Goal: Task Accomplishment & Management: Manage account settings

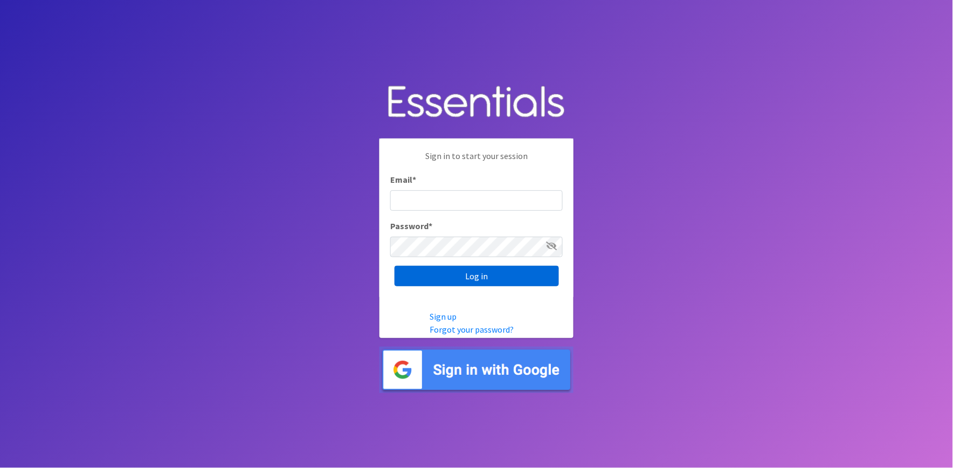
type input "shannon@HeartofOhiodiaperbank.org"
click at [438, 280] on input "Log in" at bounding box center [477, 276] width 164 height 20
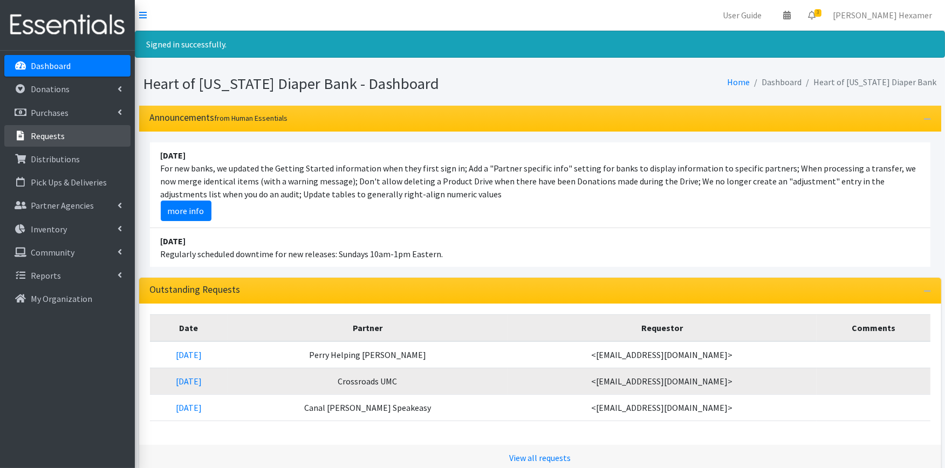
click at [27, 132] on icon at bounding box center [20, 136] width 14 height 10
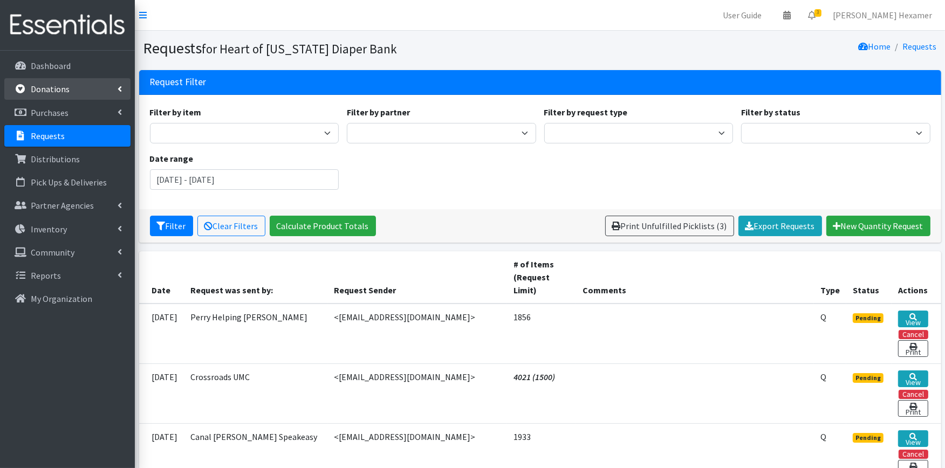
click at [35, 85] on p "Donations" at bounding box center [50, 89] width 39 height 11
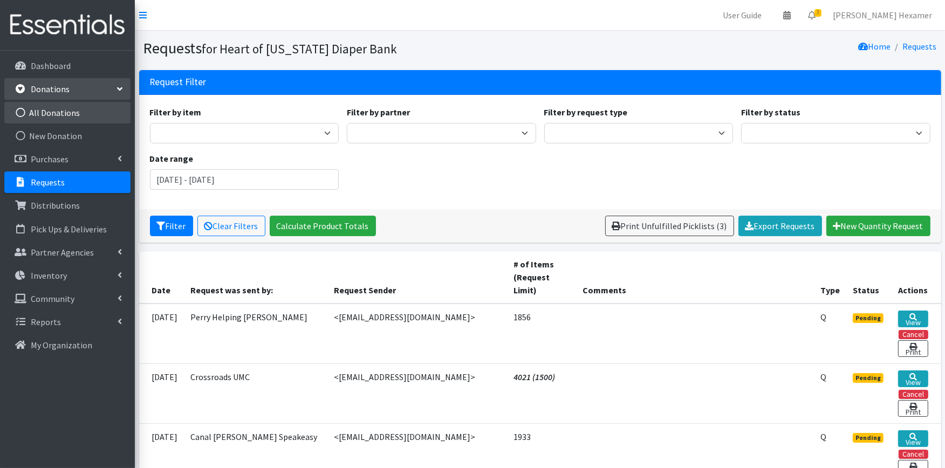
click at [71, 119] on link "All Donations" at bounding box center [67, 113] width 126 height 22
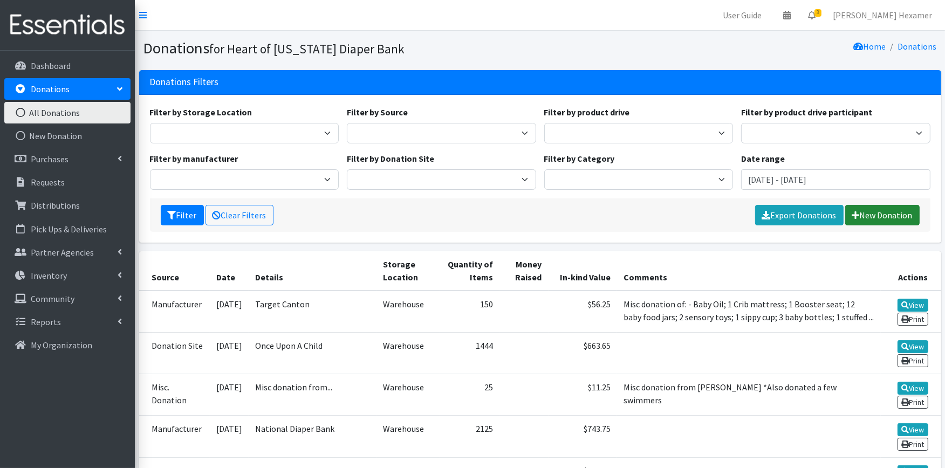
click at [895, 219] on link "New Donation" at bounding box center [882, 215] width 74 height 20
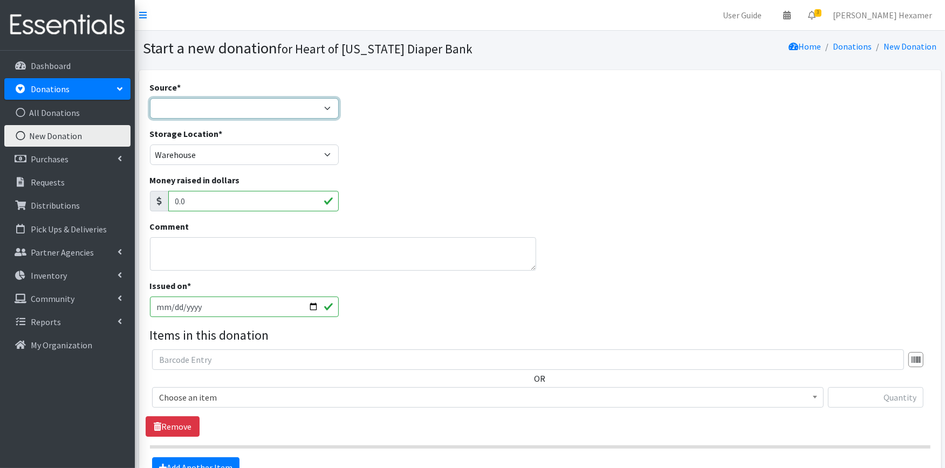
click at [239, 107] on select "Product Drive Manufacturer Donation Site Misc. Donation" at bounding box center [244, 108] width 189 height 20
select select "Donation Site"
click at [150, 98] on select "Product Drive Manufacturer Donation Site Misc. Donation" at bounding box center [244, 108] width 189 height 20
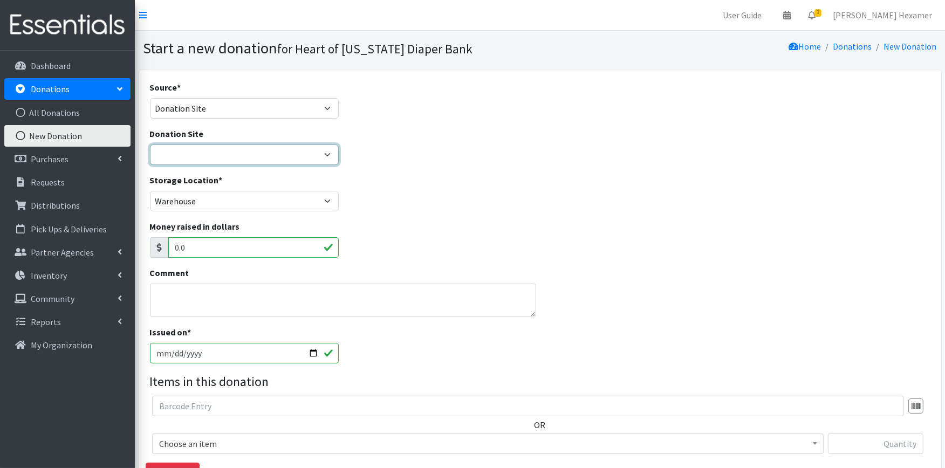
click at [218, 145] on select "2024 Partner Donations Akron Children's Health Center - [GEOGRAPHIC_DATA] [PERS…" at bounding box center [244, 155] width 189 height 20
select select "954"
click at [150, 145] on select "2024 Partner Donations Akron Children's Health Center - [GEOGRAPHIC_DATA] [PERS…" at bounding box center [244, 155] width 189 height 20
click at [186, 311] on textarea "Comment" at bounding box center [343, 300] width 386 height 33
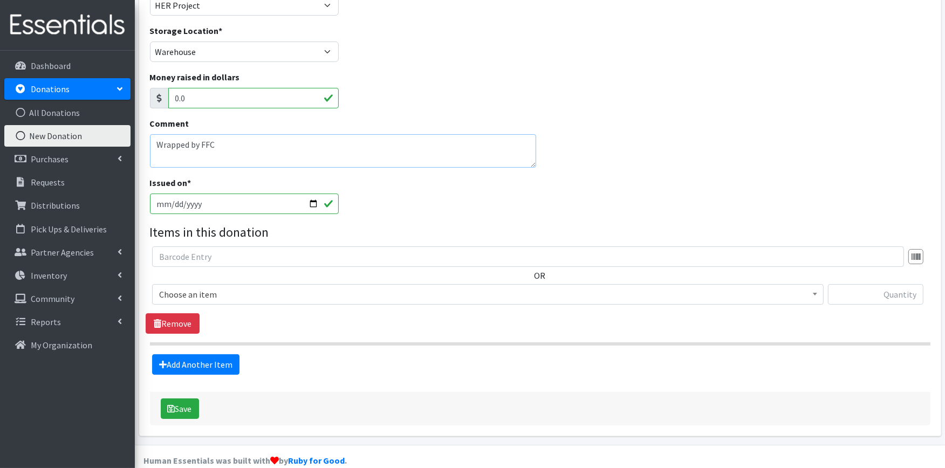
scroll to position [166, 0]
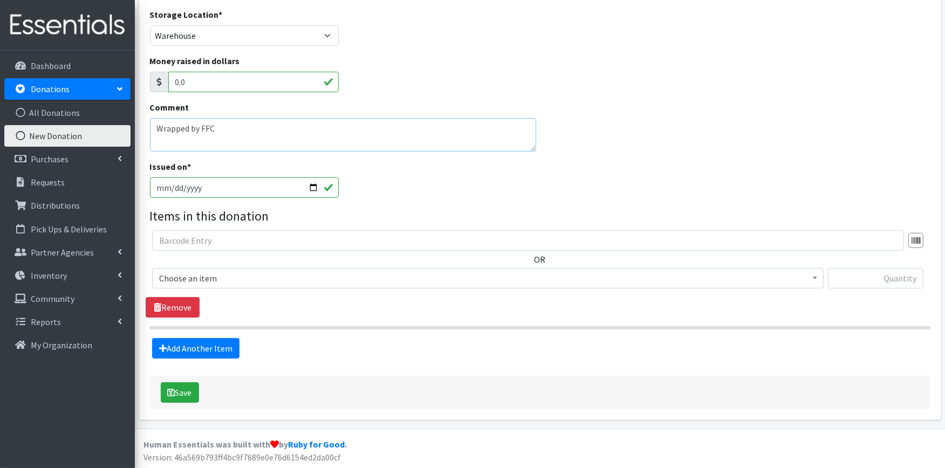
type textarea "Wrapped by FFC"
click at [235, 279] on span "Choose an item" at bounding box center [487, 278] width 657 height 15
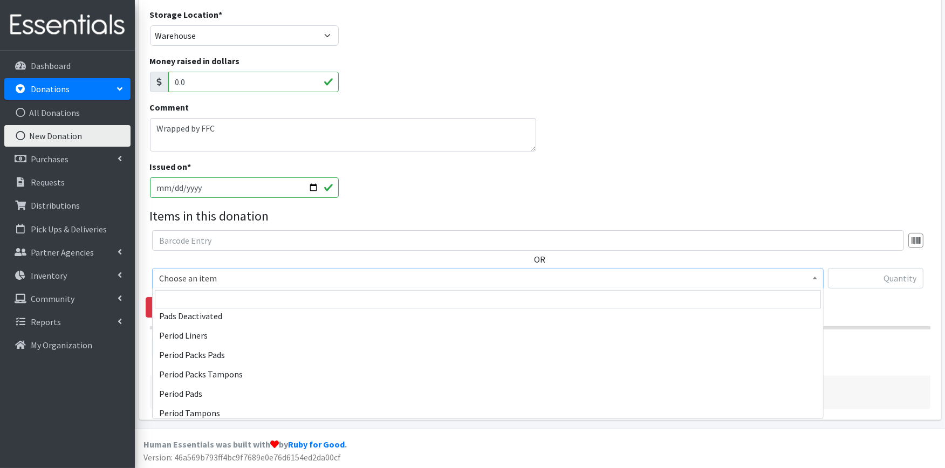
scroll to position [500, 0]
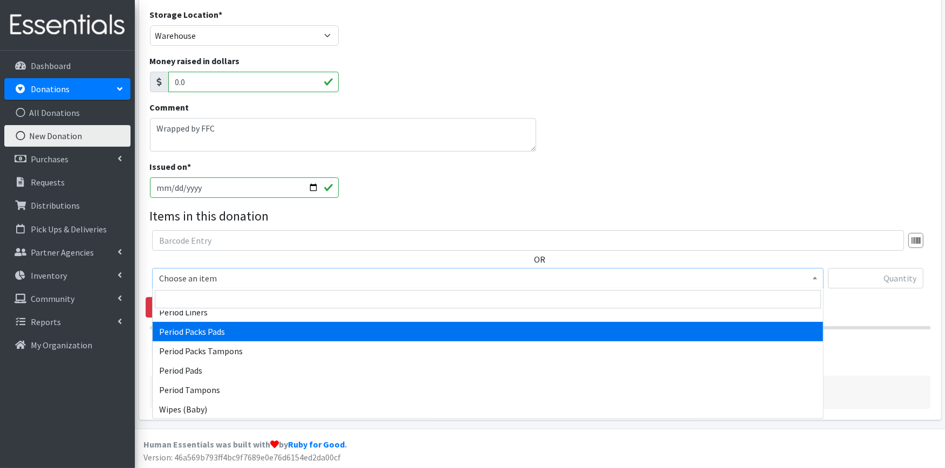
select select "11444"
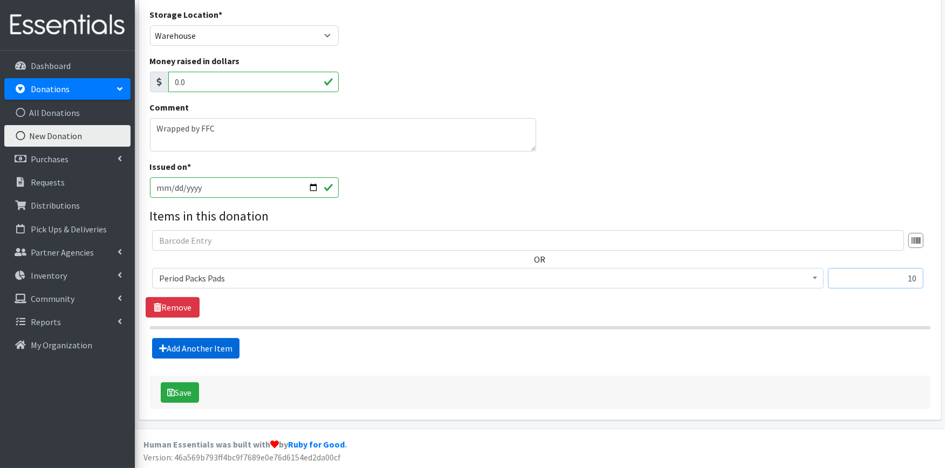
type input "10"
click at [204, 348] on link "Add Another Item" at bounding box center [195, 348] width 87 height 20
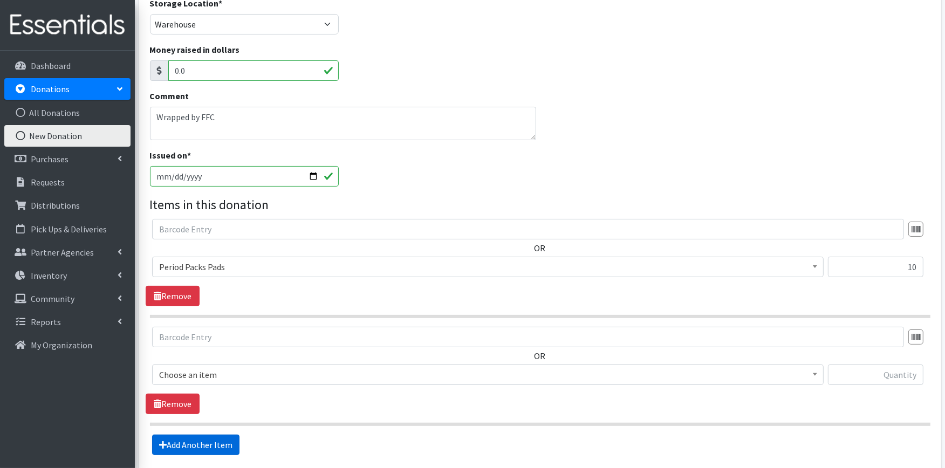
scroll to position [274, 0]
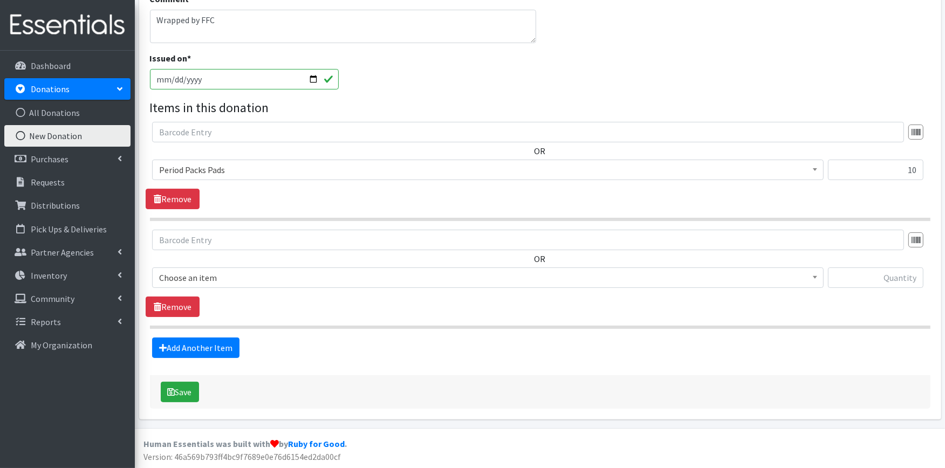
click at [243, 278] on span "Choose an item" at bounding box center [487, 277] width 657 height 15
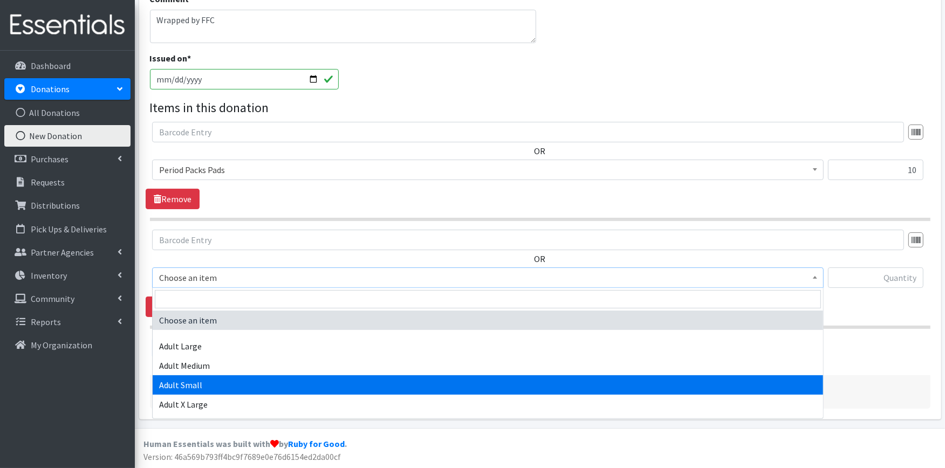
scroll to position [499, 0]
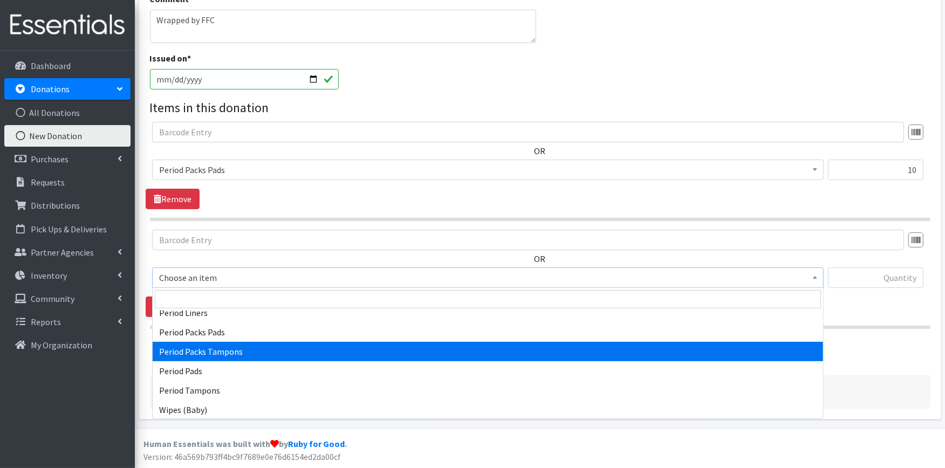
select select "11445"
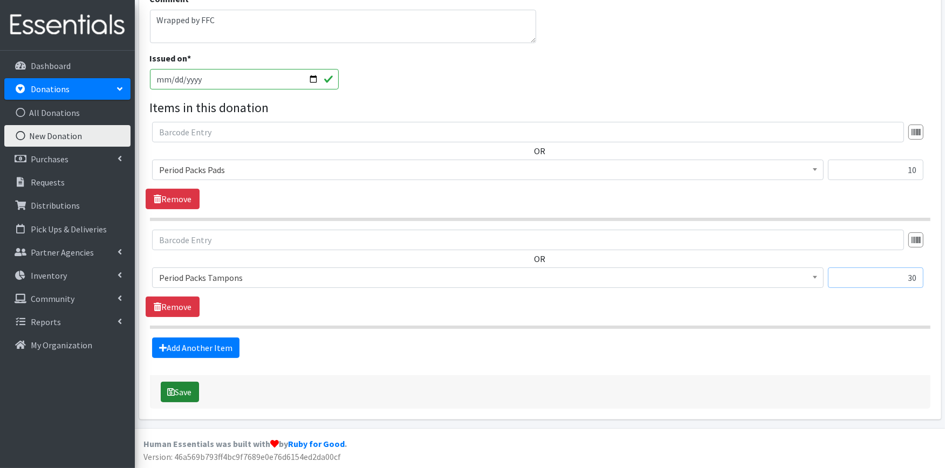
type input "30"
click at [175, 395] on button "Save" at bounding box center [180, 392] width 38 height 20
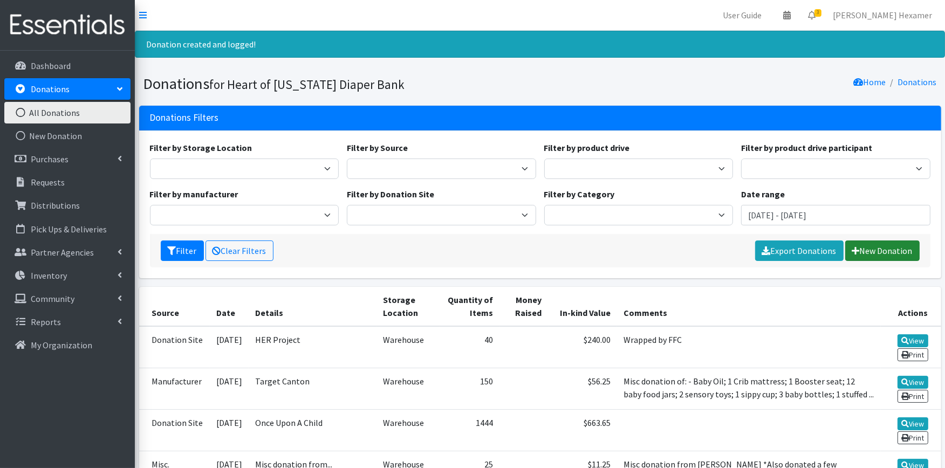
click at [869, 251] on link "New Donation" at bounding box center [882, 251] width 74 height 20
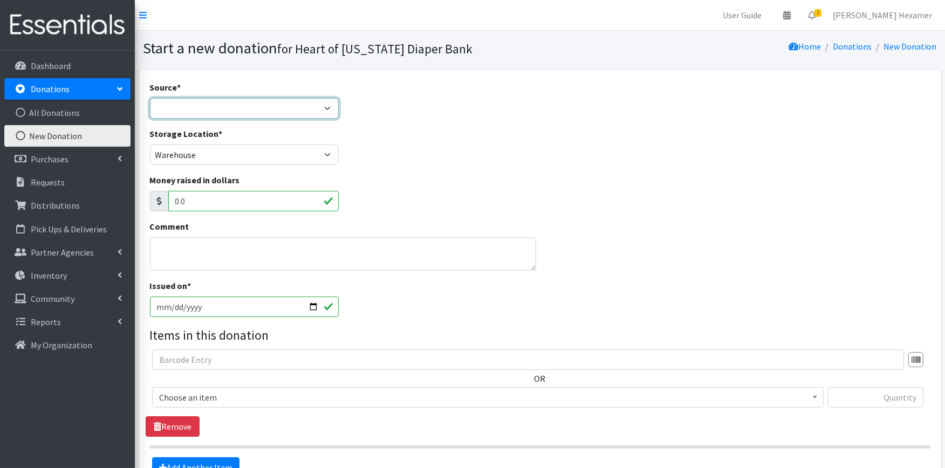
click at [245, 108] on select "Product Drive Manufacturer Donation Site Misc. Donation" at bounding box center [244, 108] width 189 height 20
select select "Misc. Donation"
click at [150, 98] on select "Product Drive Manufacturer Donation Site Misc. Donation" at bounding box center [244, 108] width 189 height 20
click at [209, 257] on textarea "Comment" at bounding box center [343, 253] width 386 height 33
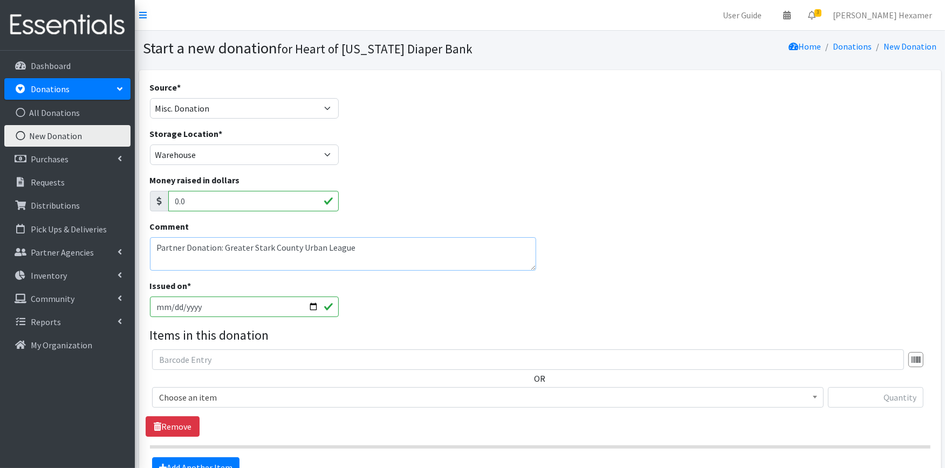
drag, startPoint x: 353, startPoint y: 249, endPoint x: 139, endPoint y: 253, distance: 214.1
click at [139, 253] on div "Source * Product Drive Manufacturer Donation Site Misc. Donation Donation Site …" at bounding box center [540, 304] width 802 height 469
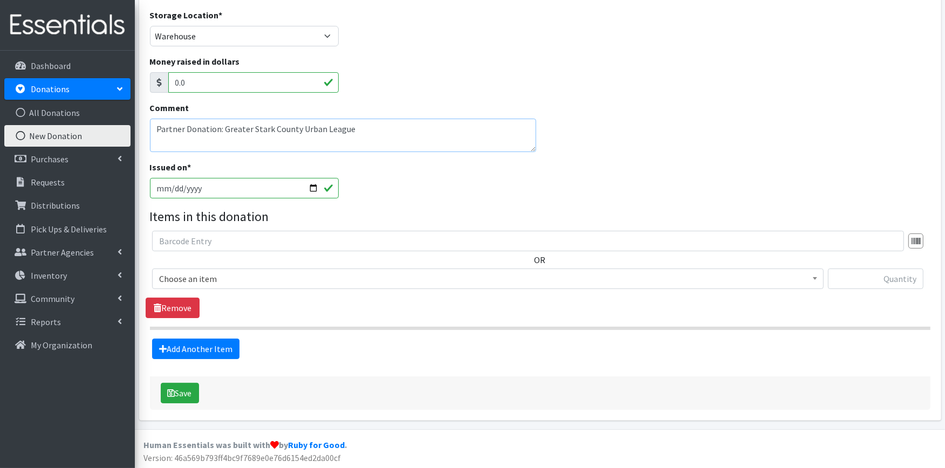
scroll to position [120, 0]
type textarea "Partner Donation: Greater Stark County Urban League"
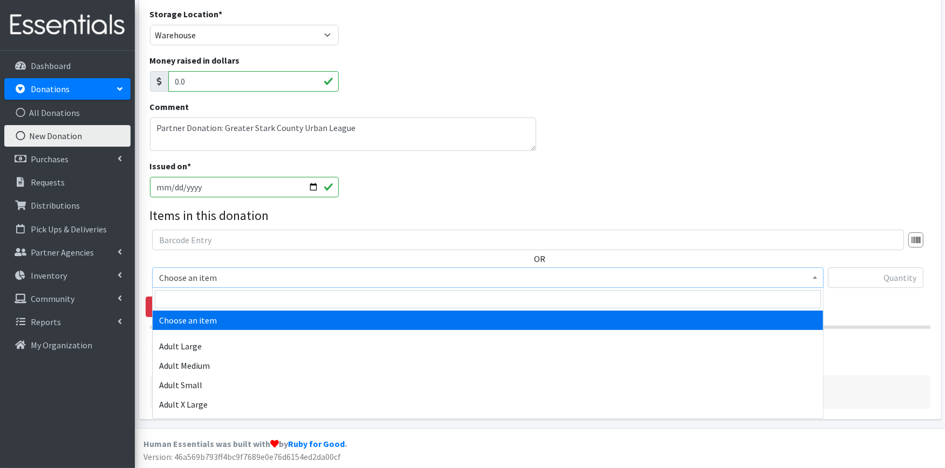
click at [213, 278] on span "Choose an item" at bounding box center [487, 277] width 657 height 15
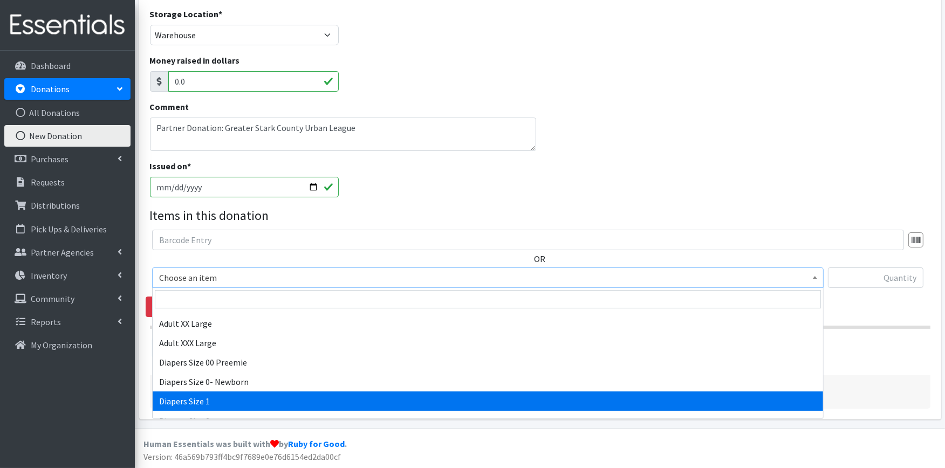
select select "408"
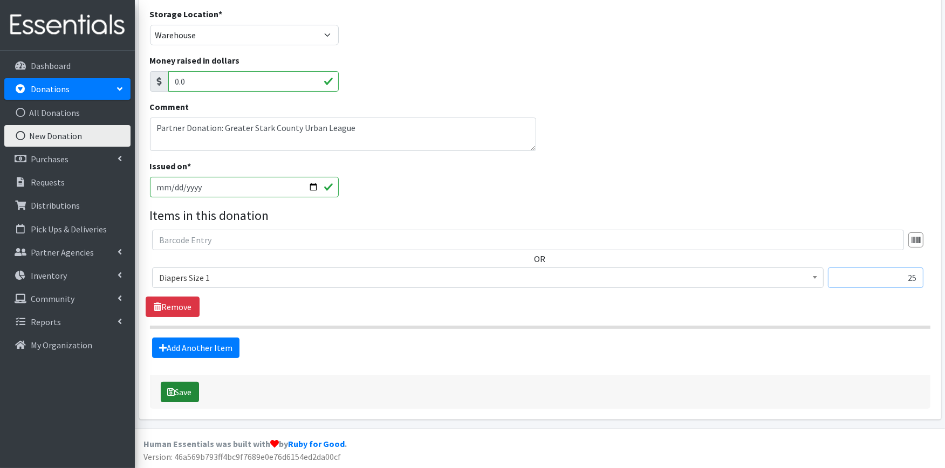
type input "25"
click at [189, 389] on button "Save" at bounding box center [180, 392] width 38 height 20
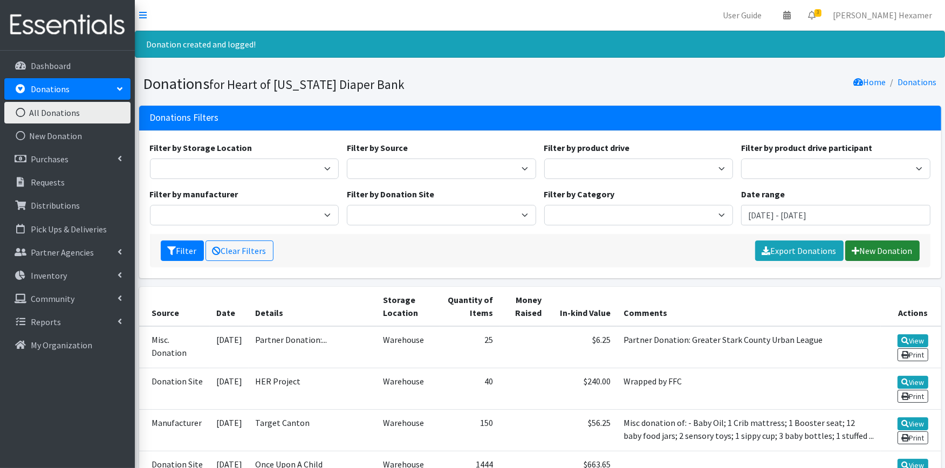
click at [903, 249] on link "New Donation" at bounding box center [882, 251] width 74 height 20
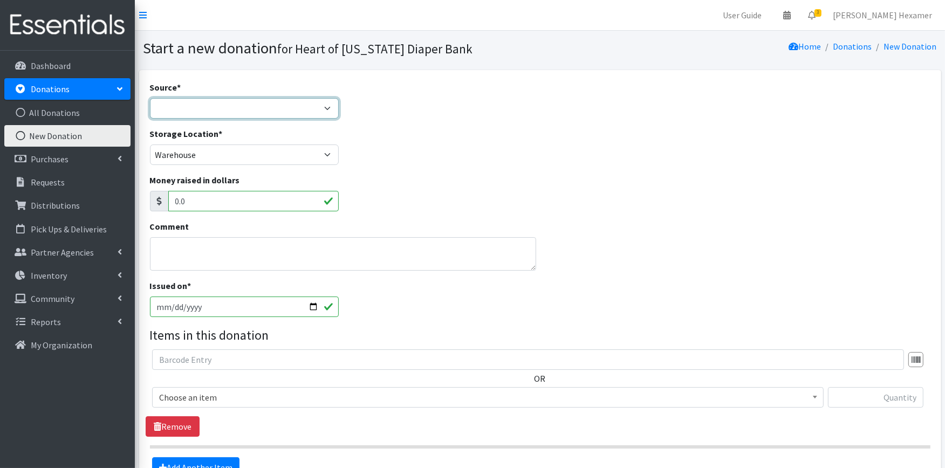
click at [248, 105] on select "Product Drive Manufacturer Donation Site Misc. Donation" at bounding box center [244, 108] width 189 height 20
select select "Donation Site"
click at [150, 98] on select "Product Drive Manufacturer Donation Site Misc. Donation" at bounding box center [244, 108] width 189 height 20
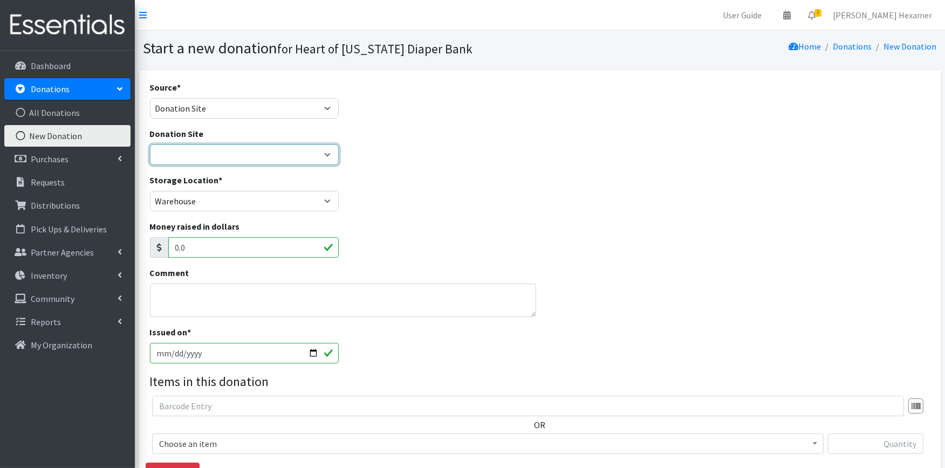
click at [180, 153] on select "2024 Partner Donations Akron Children's Health Center - [GEOGRAPHIC_DATA] [PERS…" at bounding box center [244, 155] width 189 height 20
select select "536"
click at [150, 145] on select "2024 Partner Donations Akron Children's Health Center - [GEOGRAPHIC_DATA] [PERS…" at bounding box center [244, 155] width 189 height 20
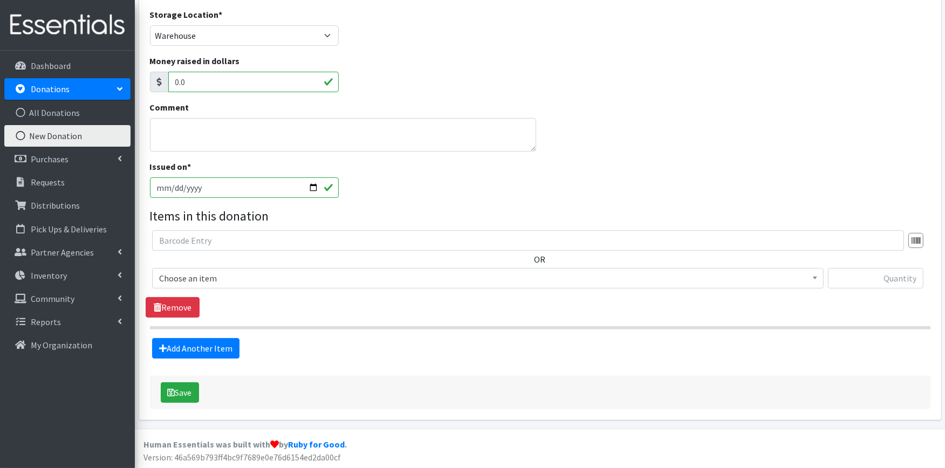
click at [205, 271] on span "Choose an item" at bounding box center [487, 278] width 657 height 15
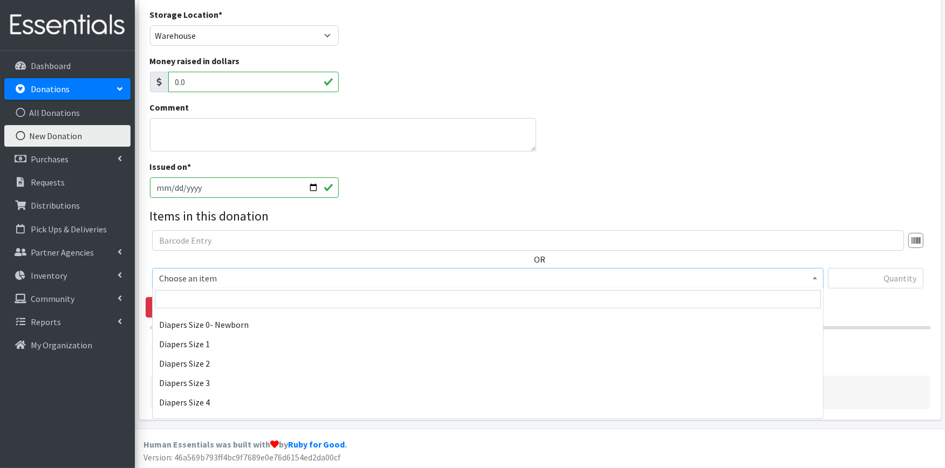
scroll to position [180, 0]
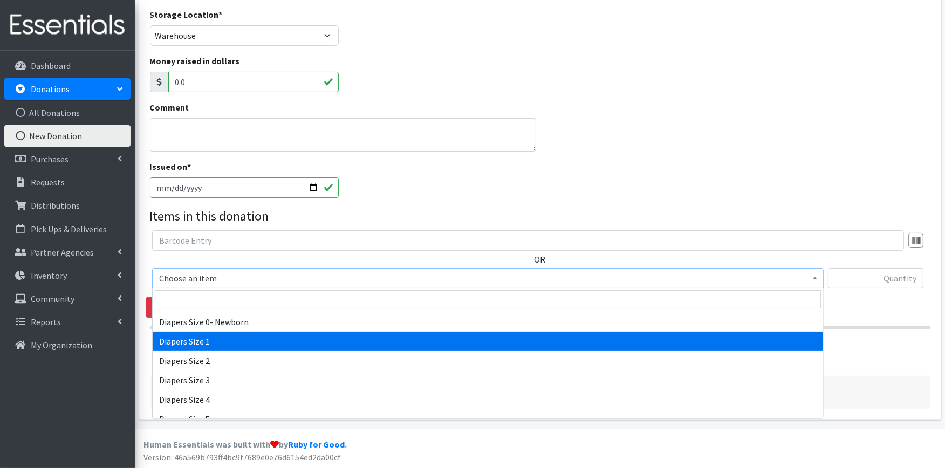
select select "408"
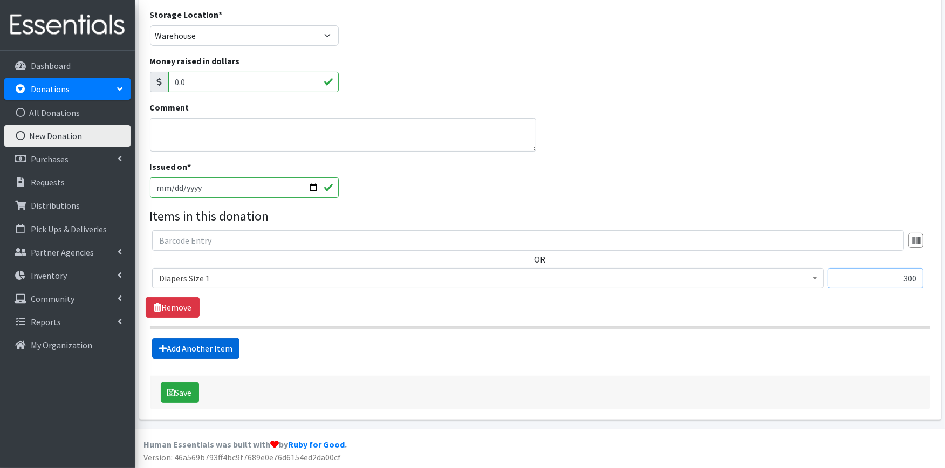
type input "300"
click at [217, 353] on link "Add Another Item" at bounding box center [195, 348] width 87 height 20
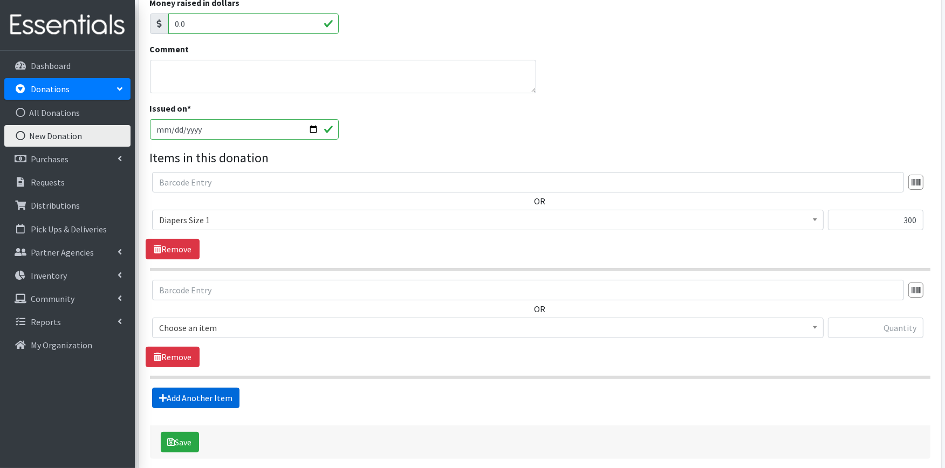
scroll to position [274, 0]
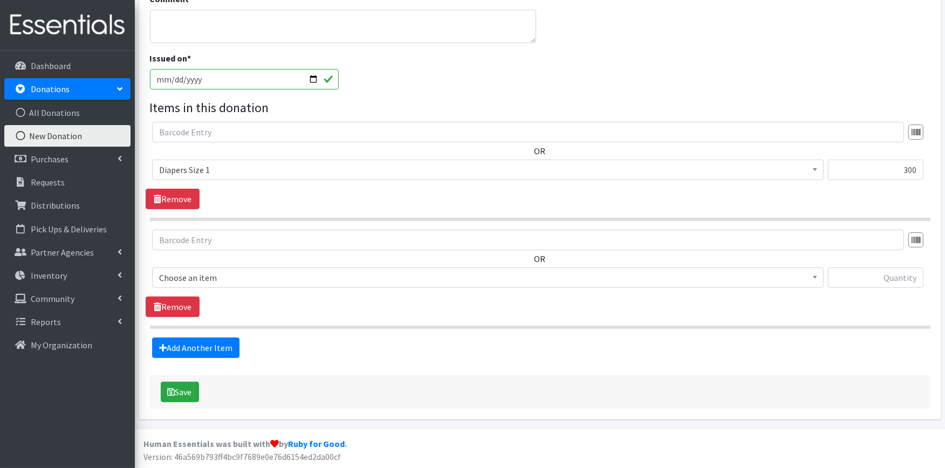
click at [223, 272] on span "Choose an item" at bounding box center [487, 277] width 657 height 15
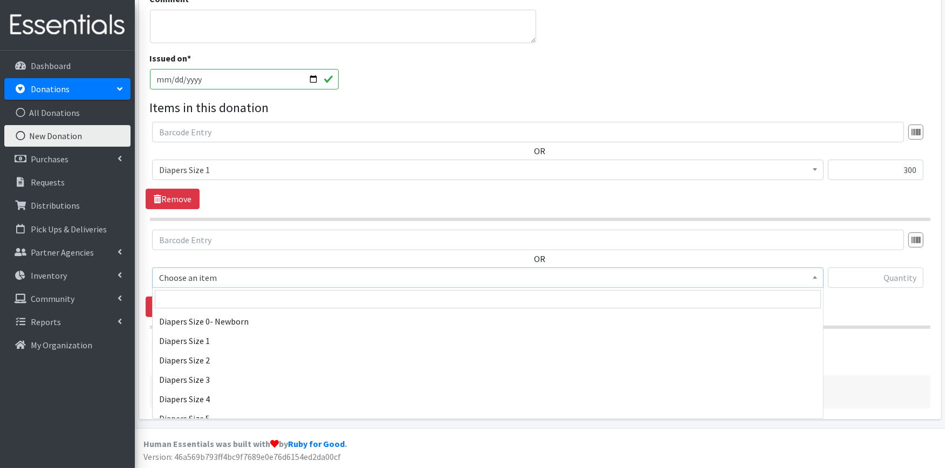
scroll to position [180, 0]
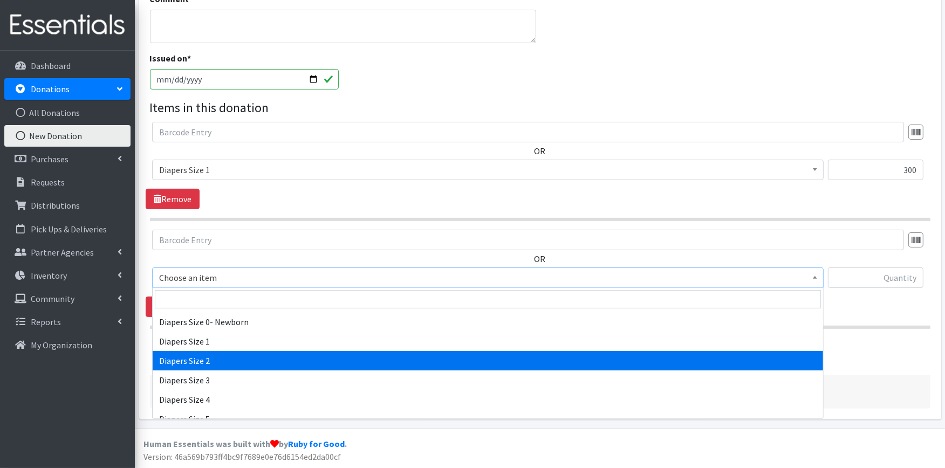
select select "426"
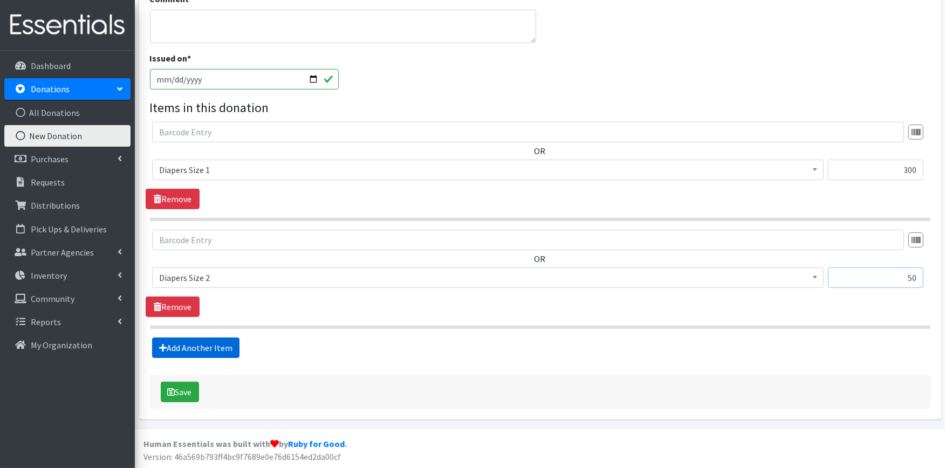
type input "50"
click at [219, 346] on link "Add Another Item" at bounding box center [195, 348] width 87 height 20
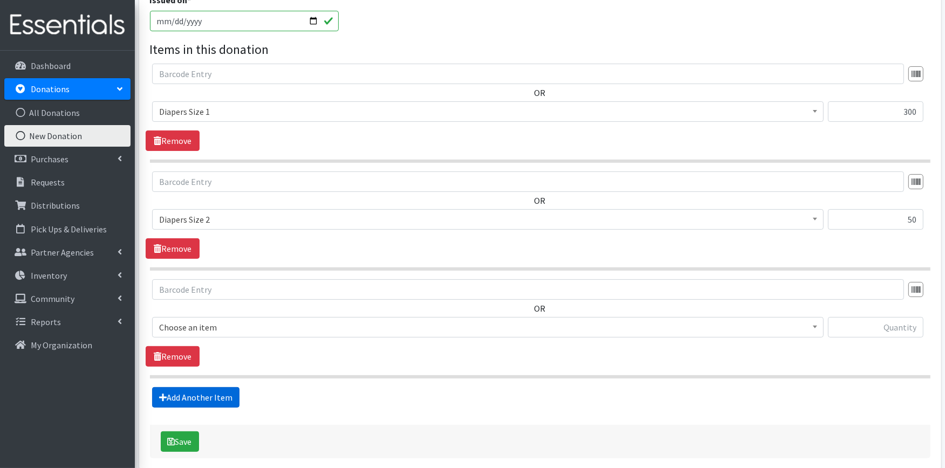
scroll to position [382, 0]
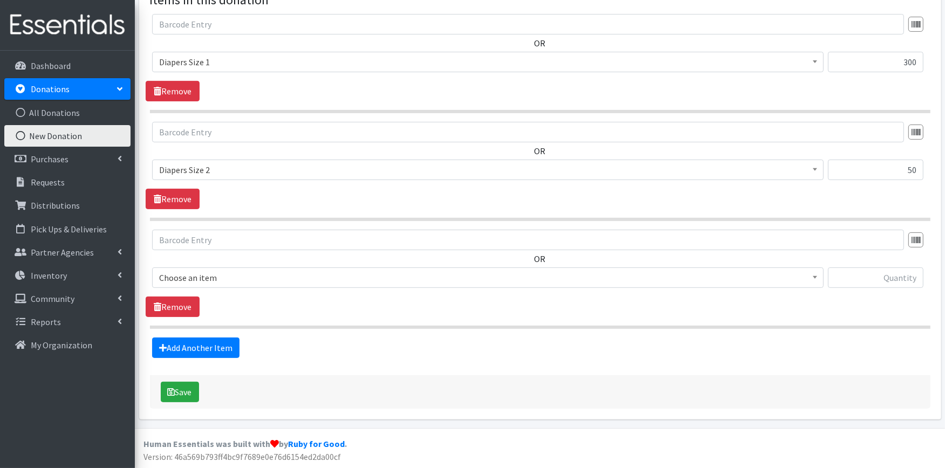
click at [223, 272] on span "Choose an item" at bounding box center [487, 277] width 657 height 15
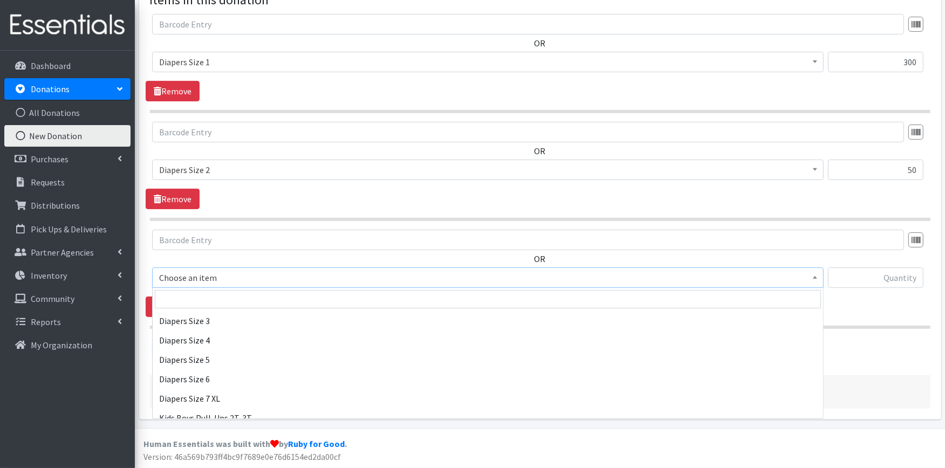
scroll to position [239, 0]
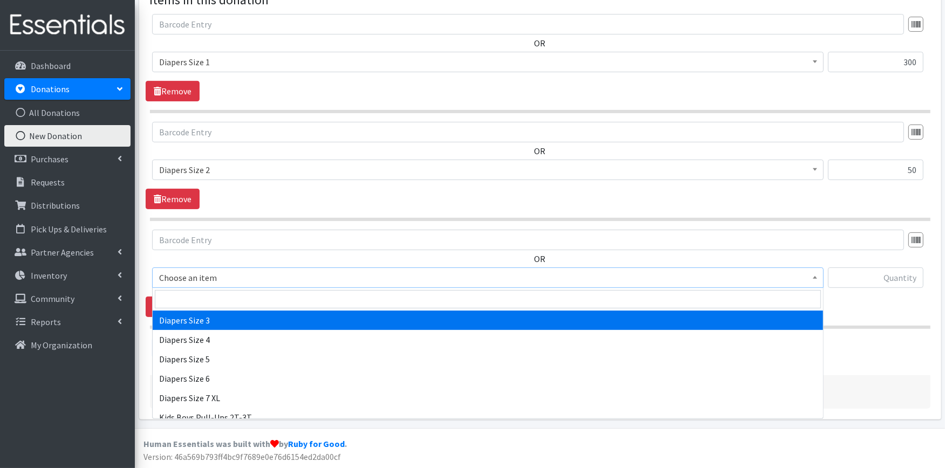
select select "428"
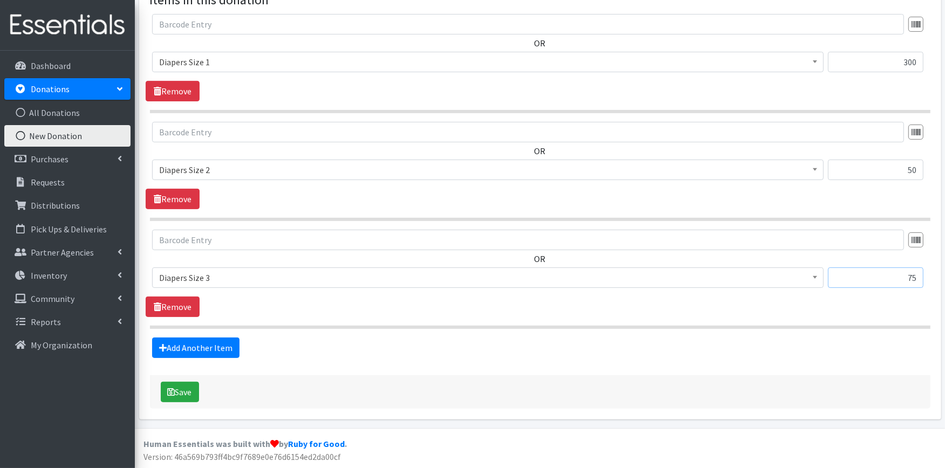
type input "75"
click at [198, 327] on hr at bounding box center [540, 327] width 780 height 3
click at [217, 346] on link "Add Another Item" at bounding box center [195, 348] width 87 height 20
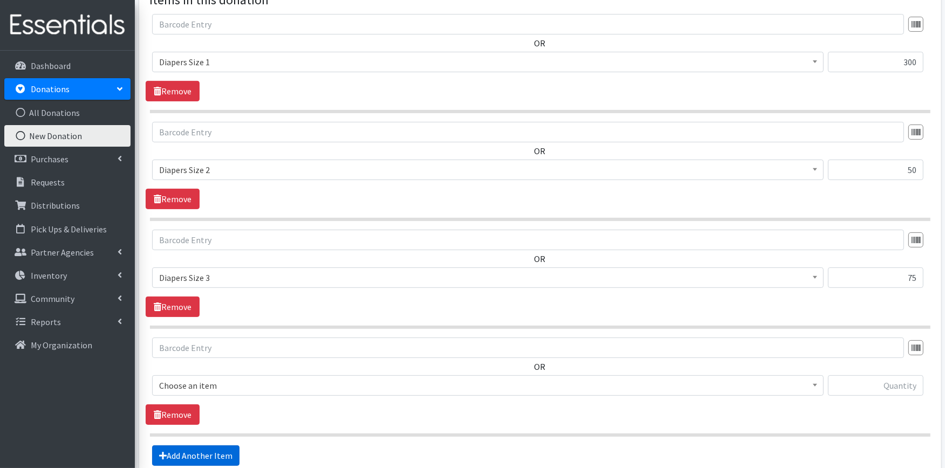
scroll to position [490, 0]
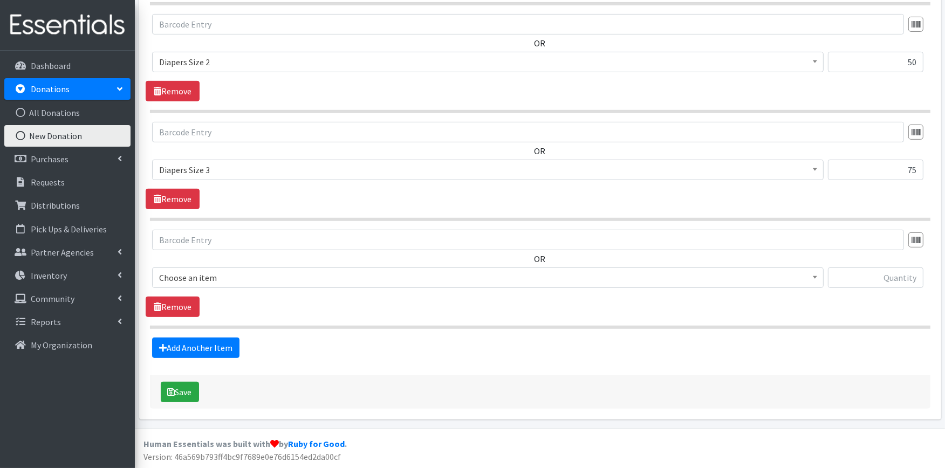
click at [227, 277] on span "Choose an item" at bounding box center [487, 277] width 657 height 15
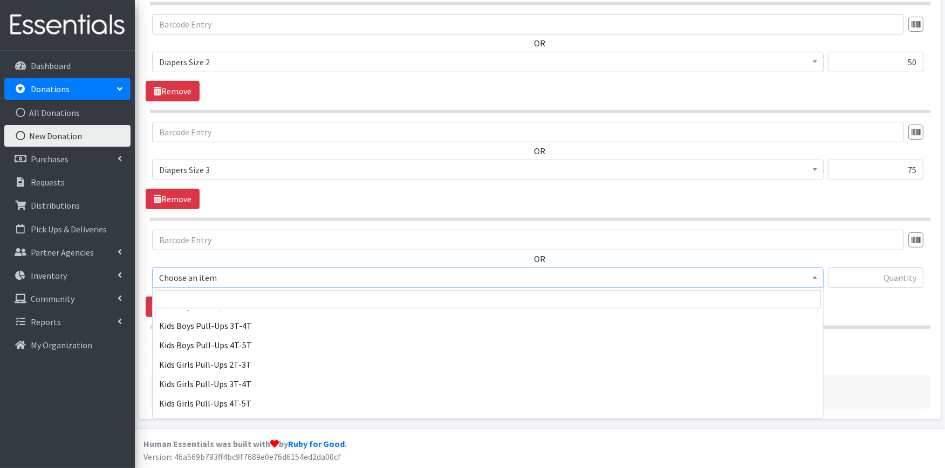
scroll to position [380, 0]
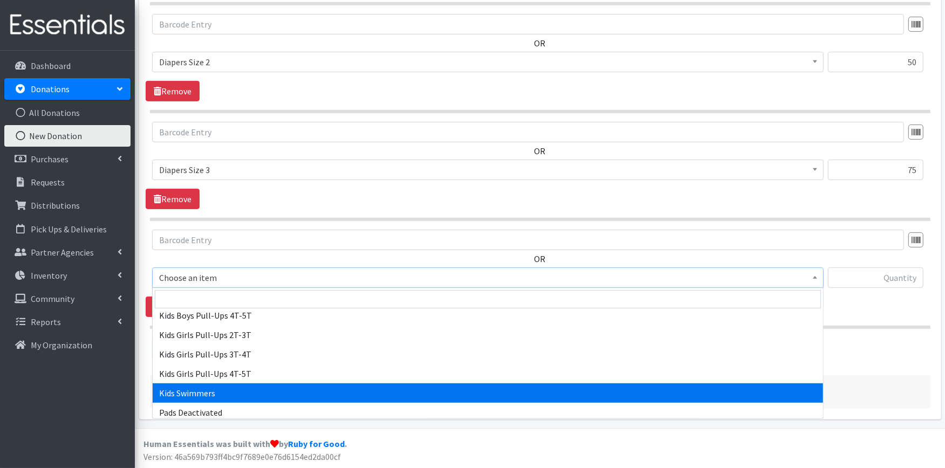
select select "4736"
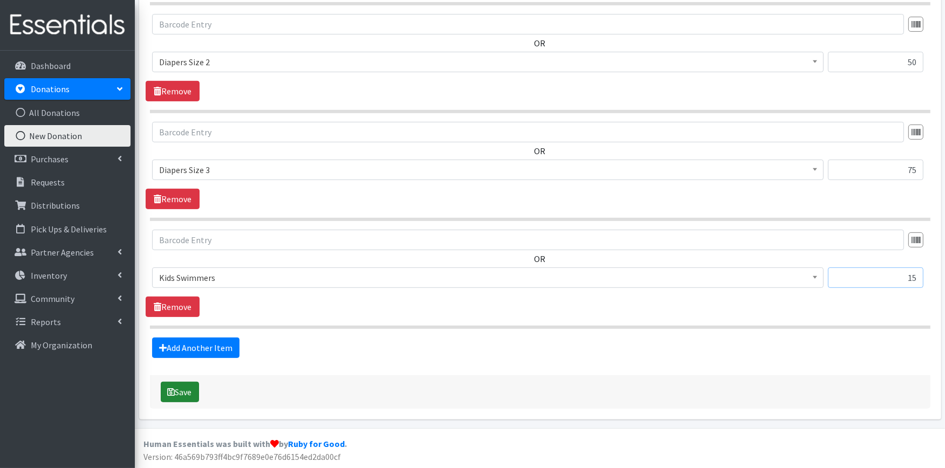
type input "15"
click at [187, 388] on button "Save" at bounding box center [180, 392] width 38 height 20
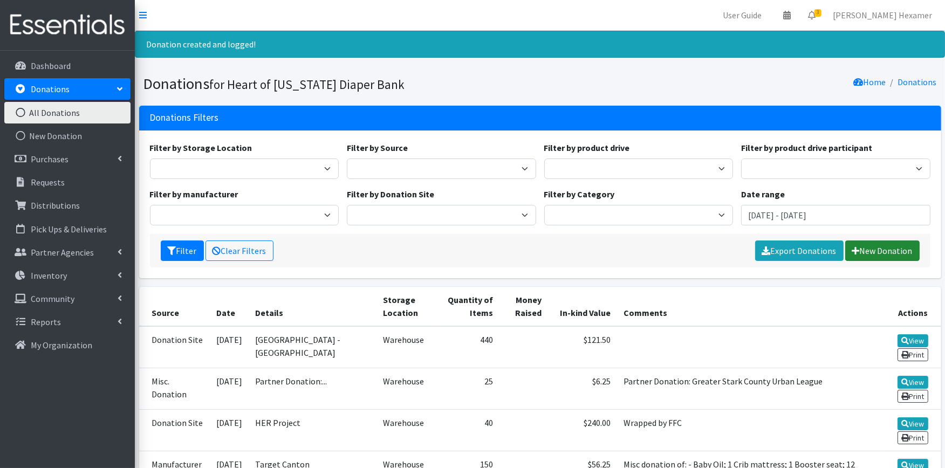
click at [905, 252] on link "New Donation" at bounding box center [882, 251] width 74 height 20
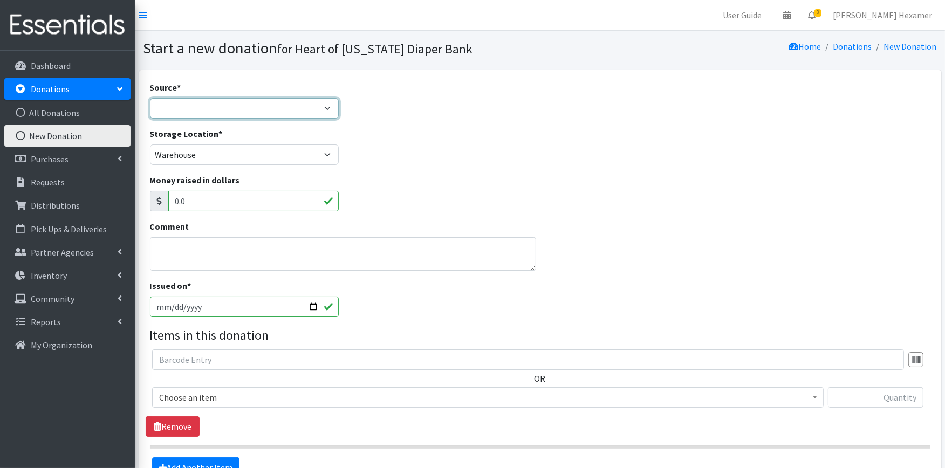
click at [219, 108] on select "Product Drive Manufacturer Donation Site Misc. Donation" at bounding box center [244, 108] width 189 height 20
select select "Manufacturer"
click at [150, 98] on select "Product Drive Manufacturer Donation Site Misc. Donation" at bounding box center [244, 108] width 189 height 20
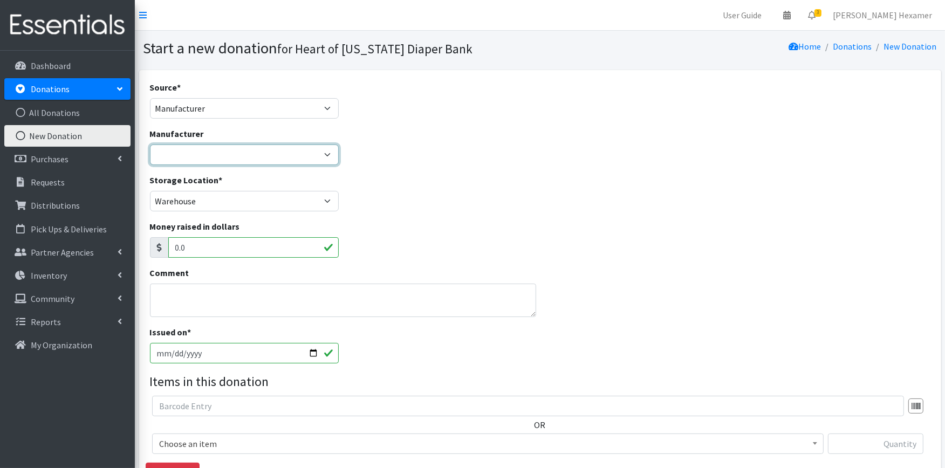
click at [207, 157] on select "Baby2Baby National Diaper Bank Sam's Club Cuyahoga Falls Sam's Club North Canto…" at bounding box center [244, 155] width 189 height 20
select select "283"
click at [150, 145] on select "Baby2Baby National Diaper Bank Sam's Club Cuyahoga Falls Sam's Club North Canto…" at bounding box center [244, 155] width 189 height 20
click at [165, 310] on textarea "Comment" at bounding box center [343, 300] width 386 height 33
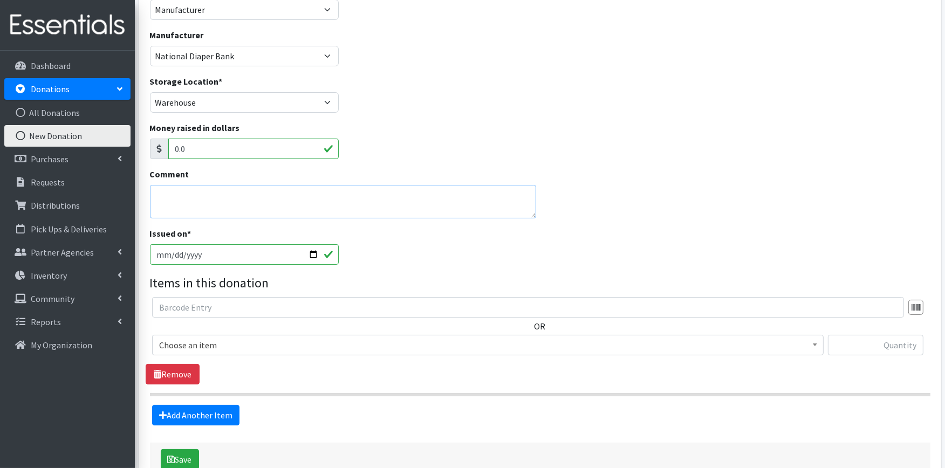
scroll to position [120, 0]
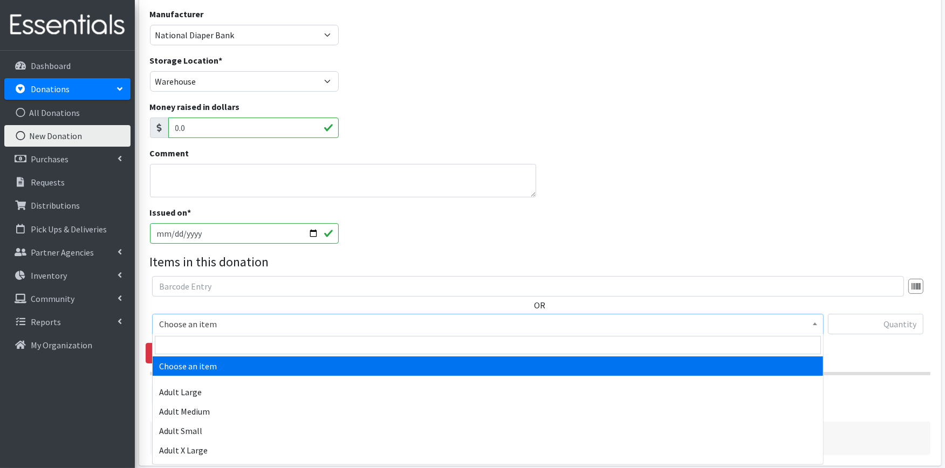
click at [212, 322] on span "Choose an item" at bounding box center [487, 324] width 657 height 15
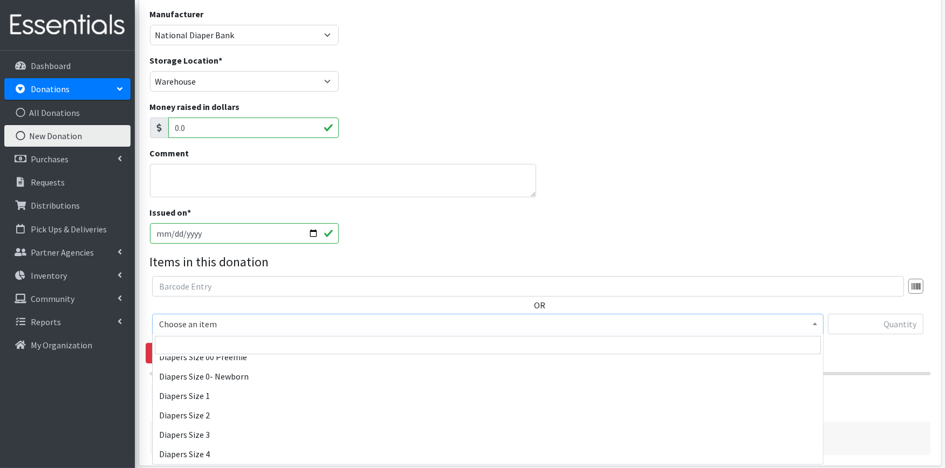
scroll to position [180, 0]
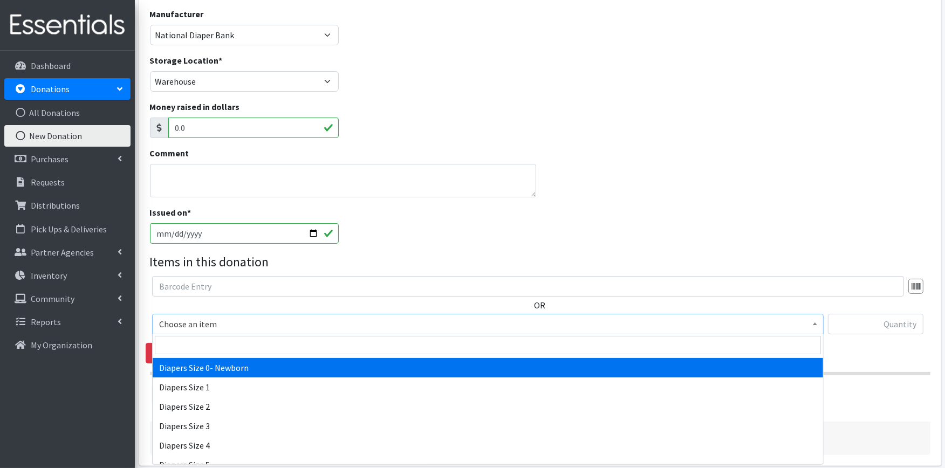
select select "406"
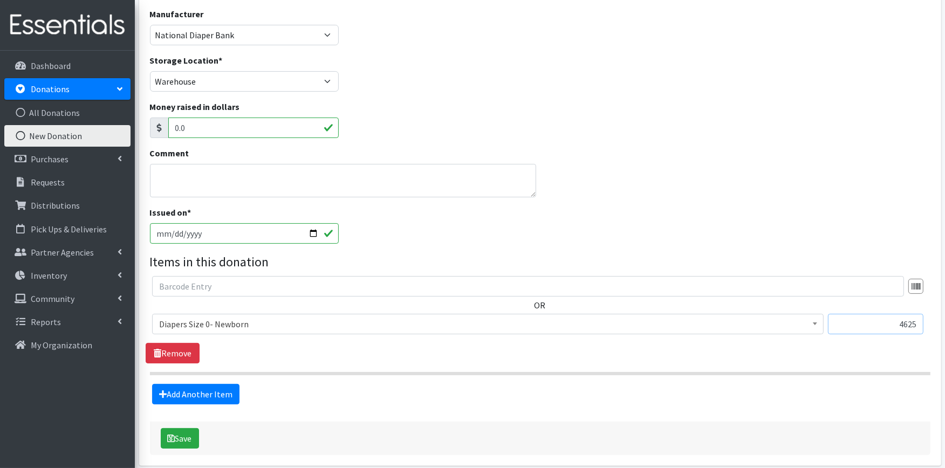
type input "4625"
click at [185, 390] on link "Add Another Item" at bounding box center [195, 394] width 87 height 20
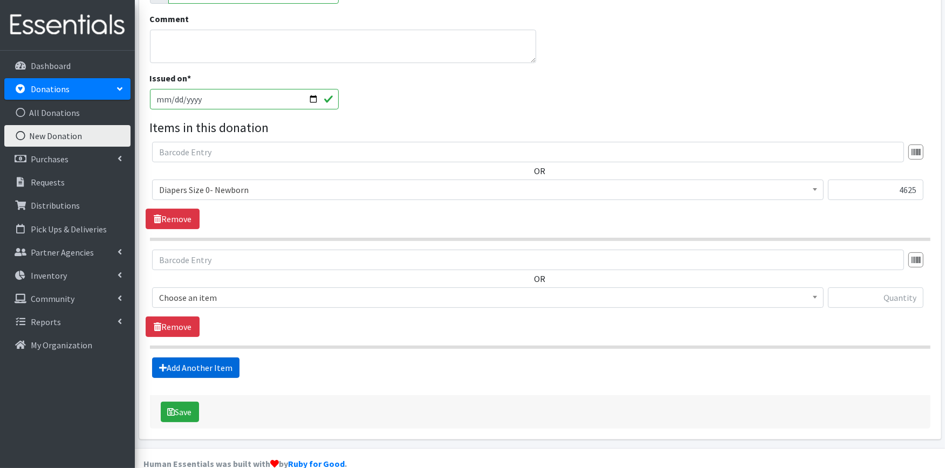
scroll to position [274, 0]
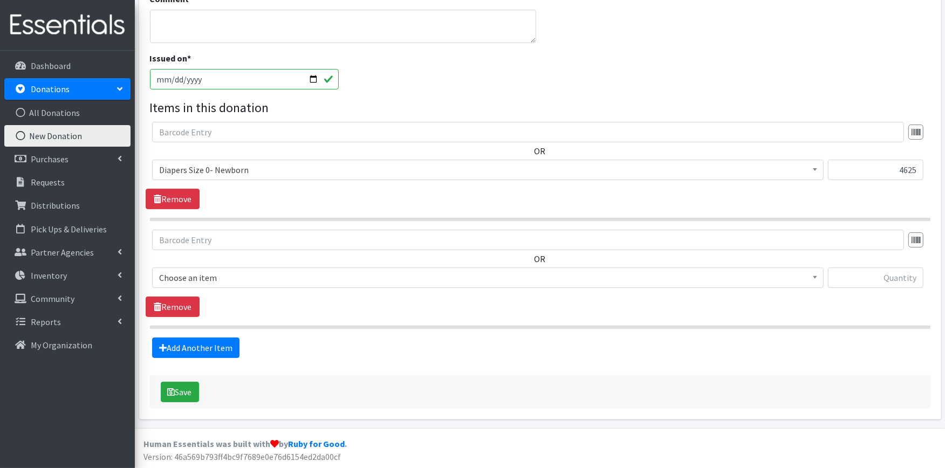
click at [165, 270] on span "Choose an item" at bounding box center [487, 277] width 657 height 15
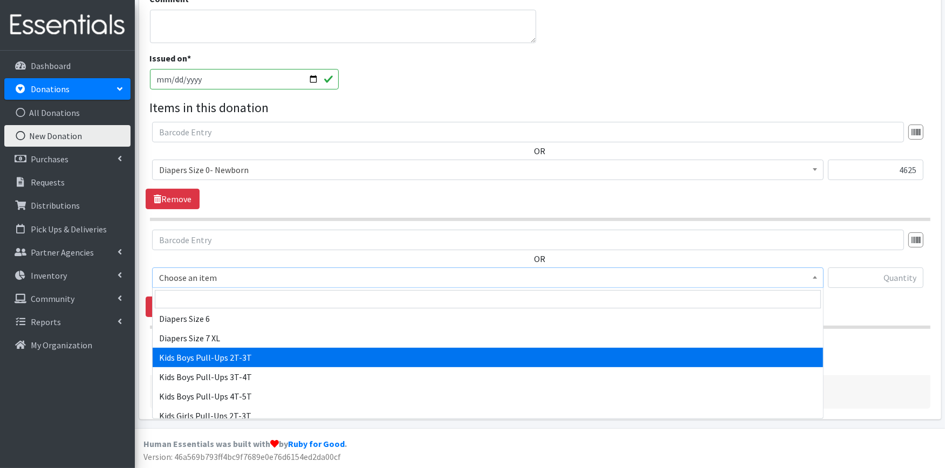
scroll to position [239, 0]
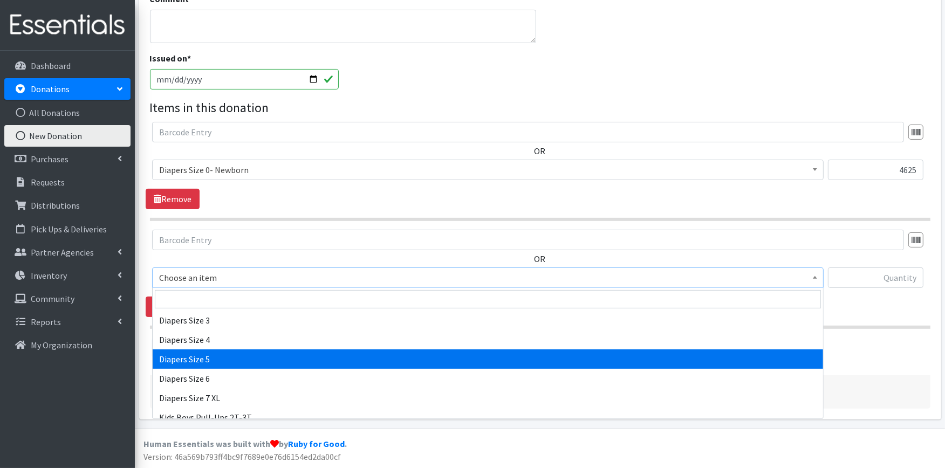
select select "415"
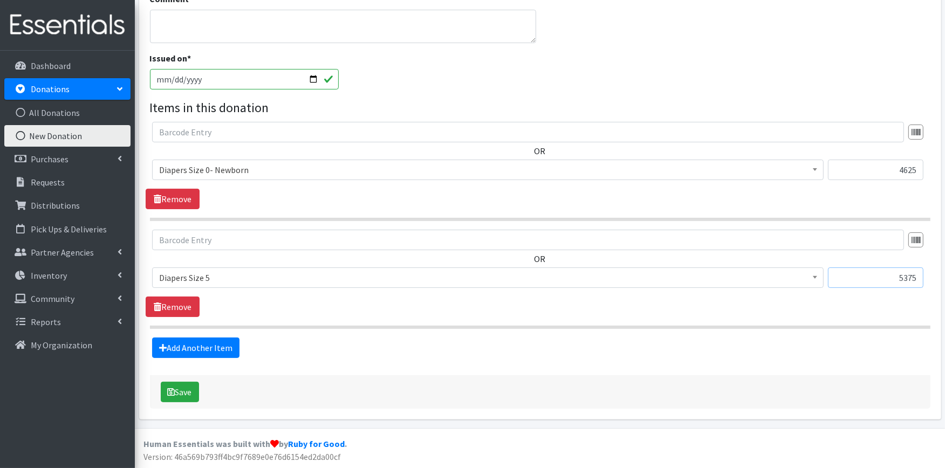
type input "5375"
click at [170, 392] on icon "submit" at bounding box center [172, 392] width 8 height 9
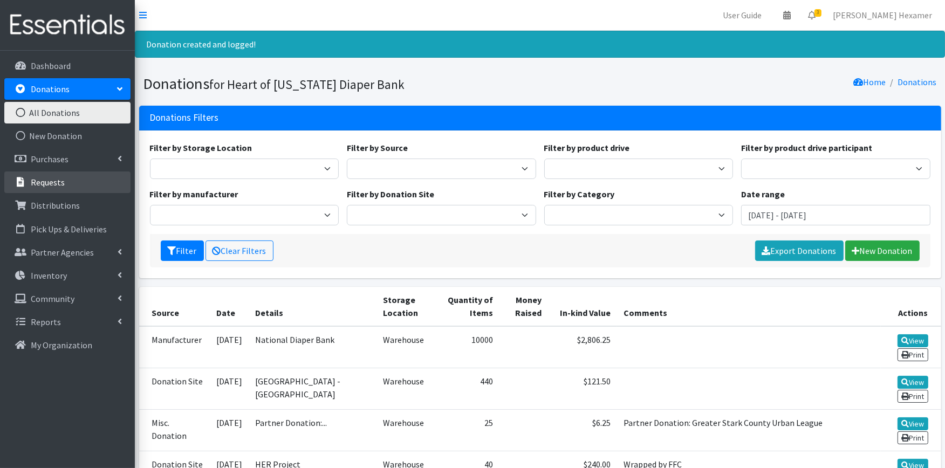
click at [33, 186] on p "Requests" at bounding box center [48, 182] width 34 height 11
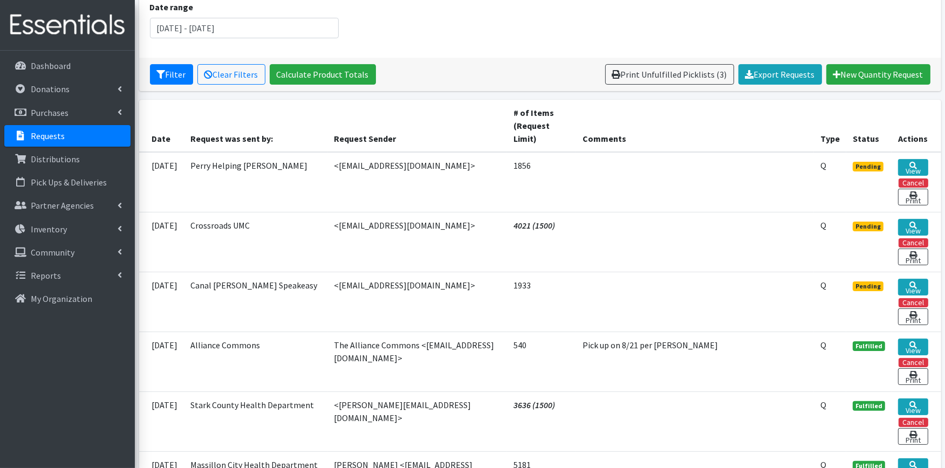
scroll to position [180, 0]
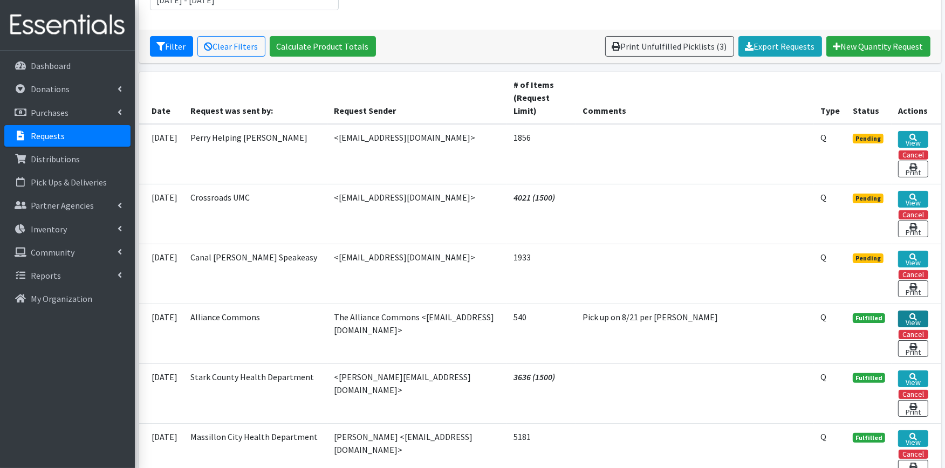
click at [906, 311] on link "View" at bounding box center [913, 319] width 30 height 17
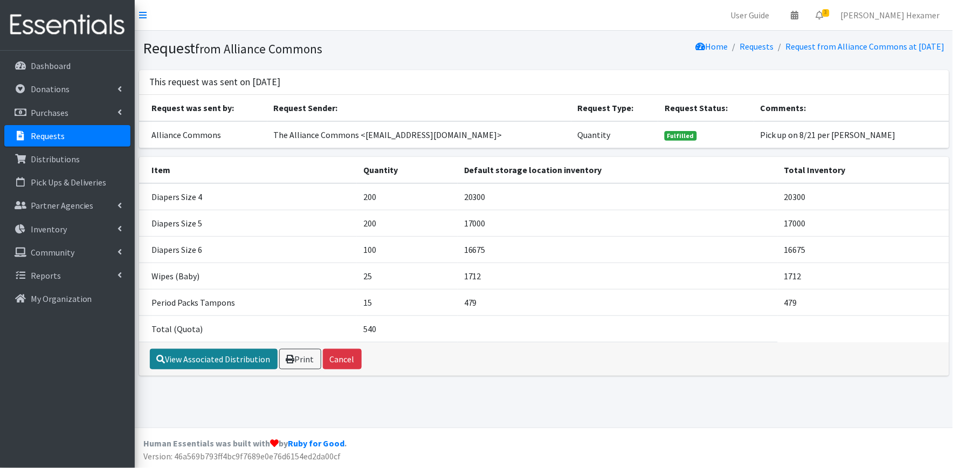
click at [174, 359] on link "View Associated Distribution" at bounding box center [214, 359] width 128 height 20
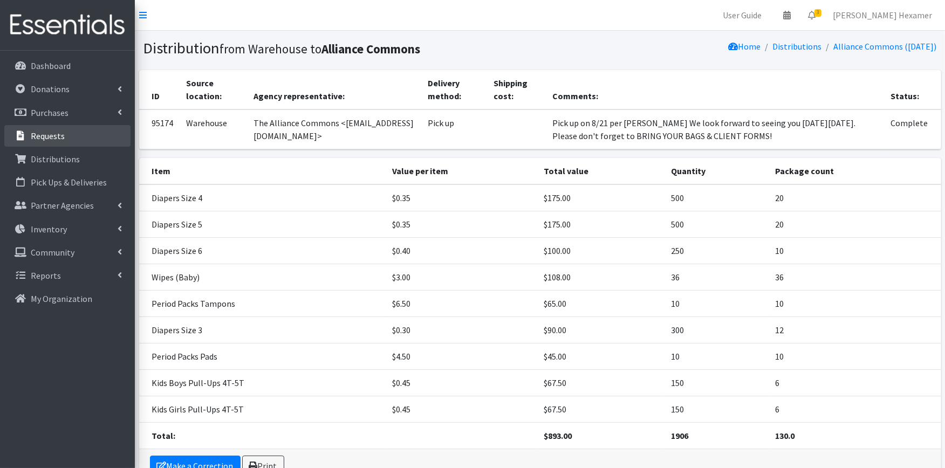
click at [35, 133] on p "Requests" at bounding box center [48, 136] width 34 height 11
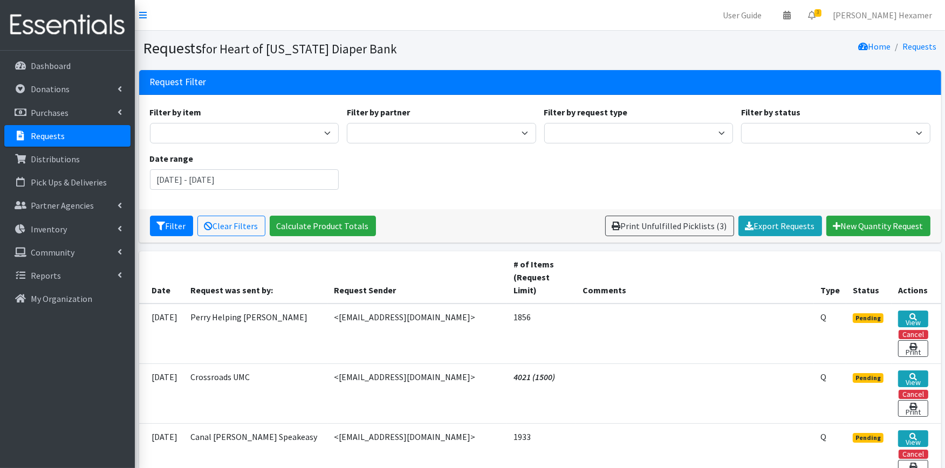
scroll to position [359, 0]
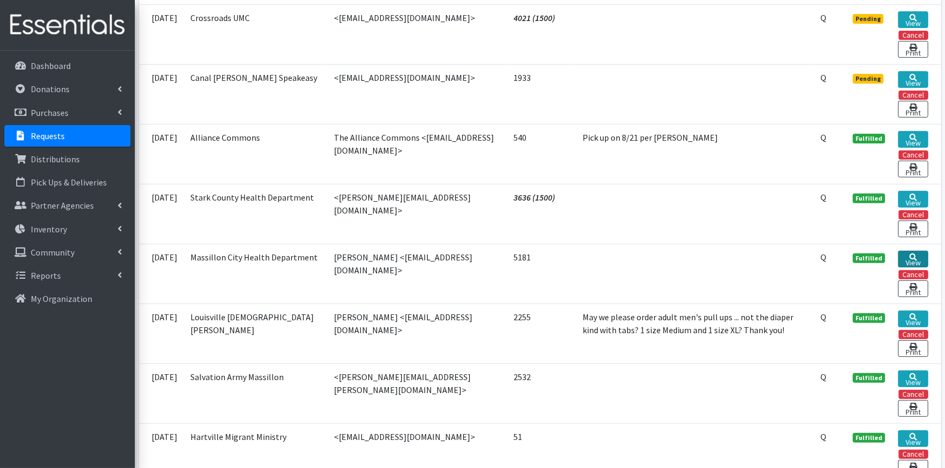
click at [906, 251] on link "View" at bounding box center [913, 259] width 30 height 17
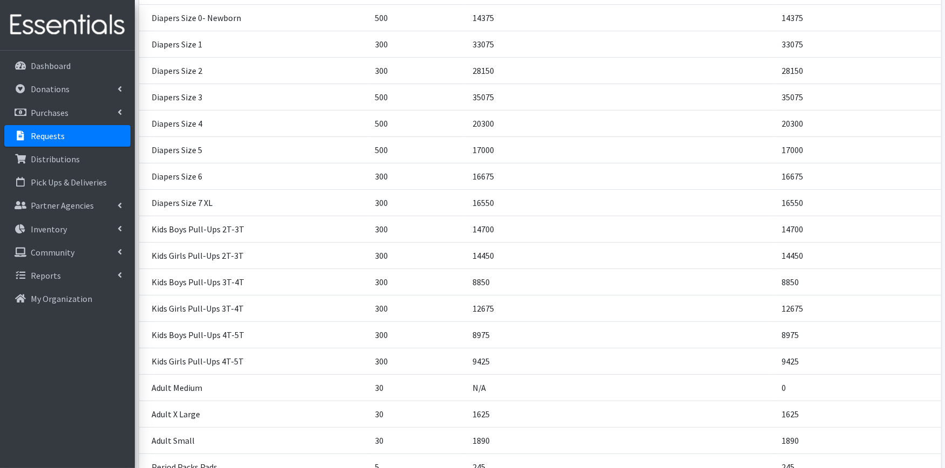
scroll to position [299, 0]
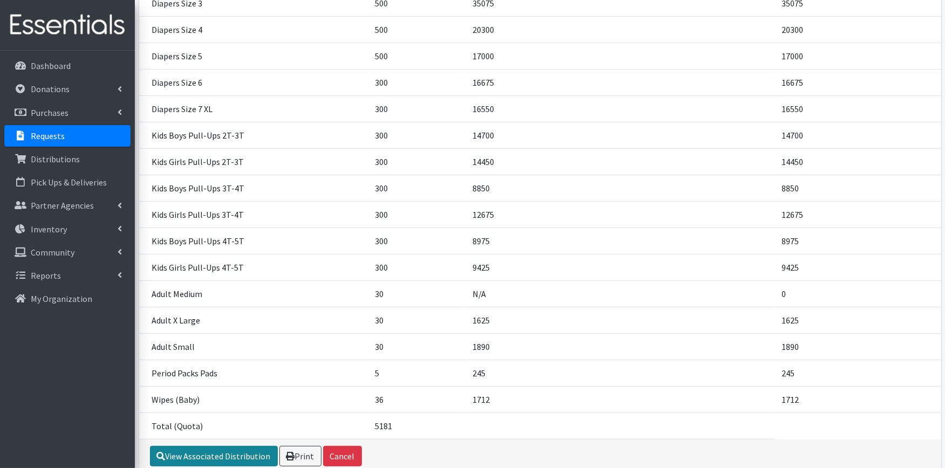
click at [188, 450] on link "View Associated Distribution" at bounding box center [214, 456] width 128 height 20
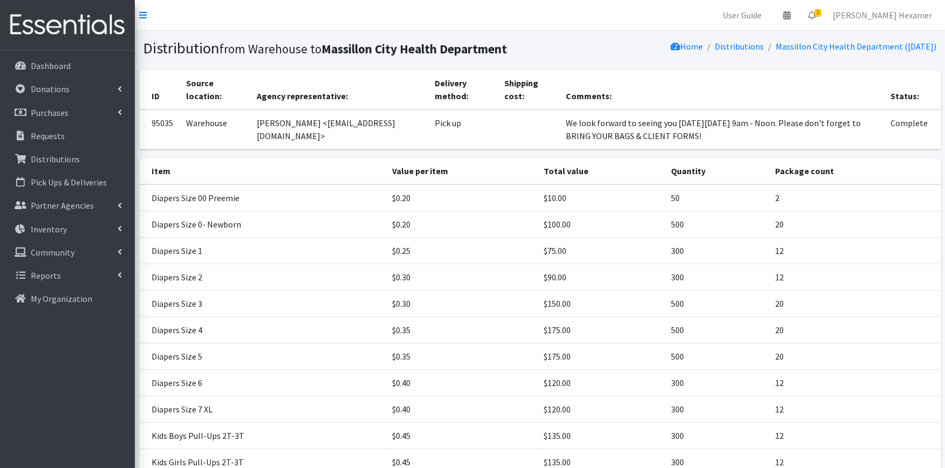
drag, startPoint x: 672, startPoint y: 132, endPoint x: 524, endPoint y: 117, distance: 148.5
click at [524, 117] on tr "95035 Warehouse Terri Argent <targent@massillonohio.gov> Pick up We look forwar…" at bounding box center [540, 129] width 802 height 40
copy tr "We look forward to seeing you on Tuesday, August 26 from 9am - Noon. Please don…"
click at [49, 92] on p "Donations" at bounding box center [50, 89] width 39 height 11
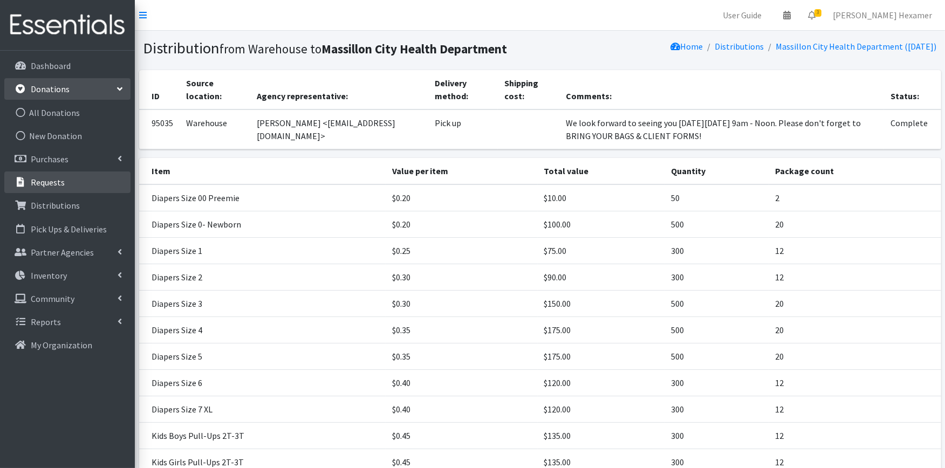
click at [57, 186] on p "Requests" at bounding box center [48, 182] width 34 height 11
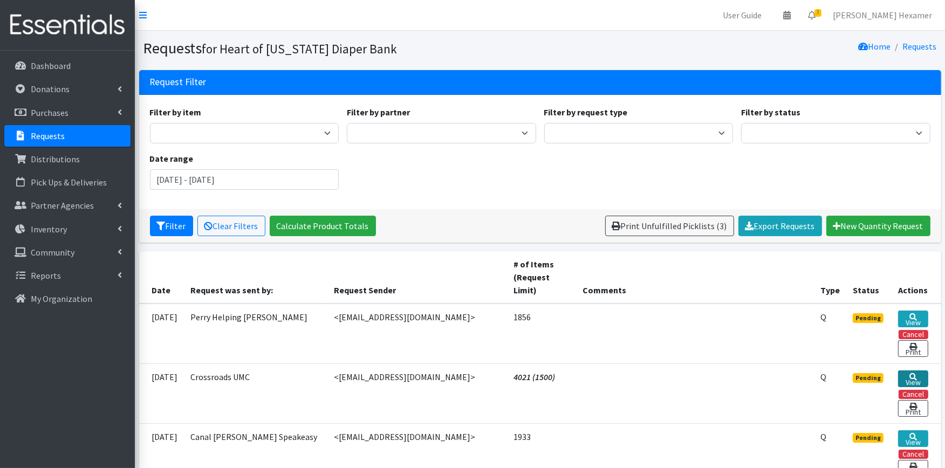
click at [909, 377] on link "View" at bounding box center [913, 378] width 30 height 17
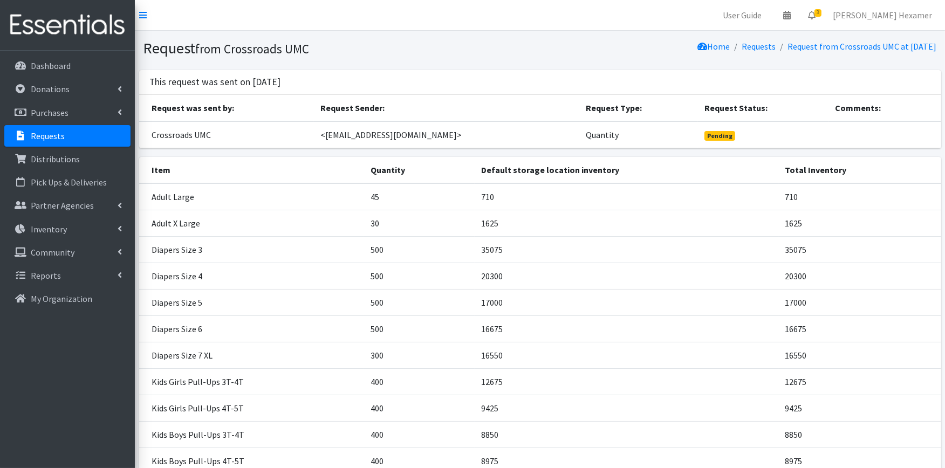
click at [23, 132] on icon at bounding box center [20, 136] width 14 height 10
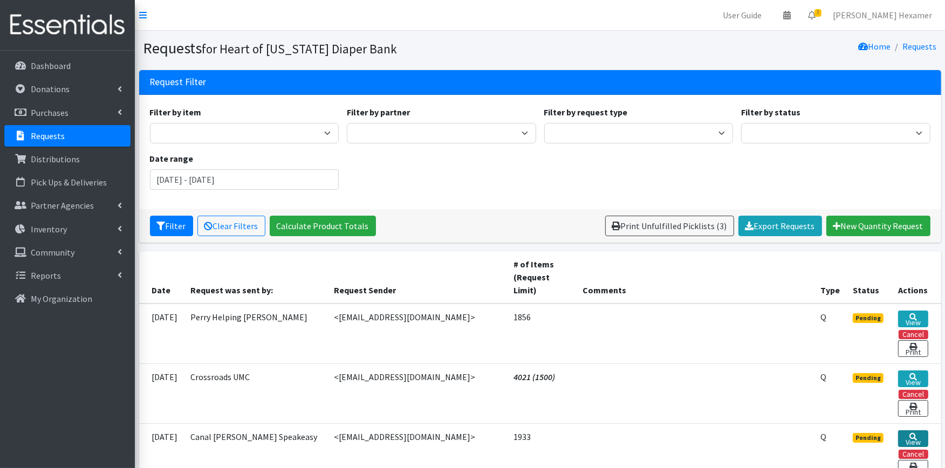
click at [921, 434] on link "View" at bounding box center [913, 438] width 30 height 17
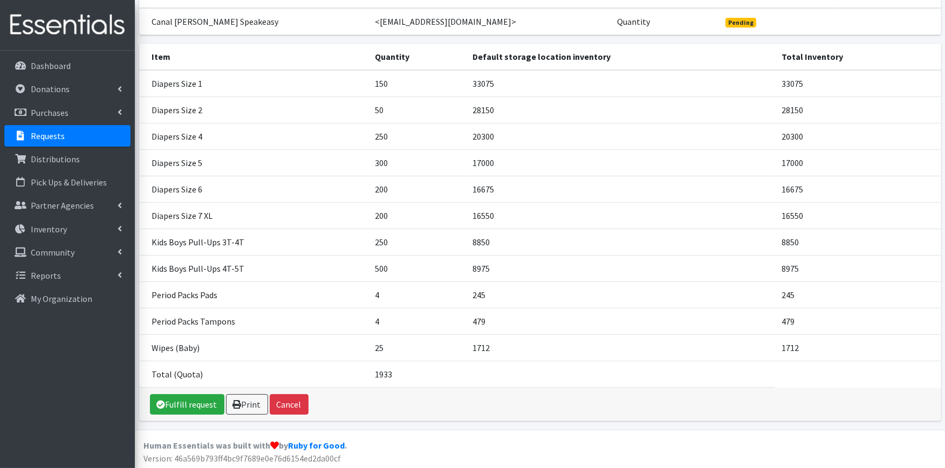
scroll to position [114, 0]
click at [186, 403] on link "Fulfill request" at bounding box center [187, 403] width 74 height 20
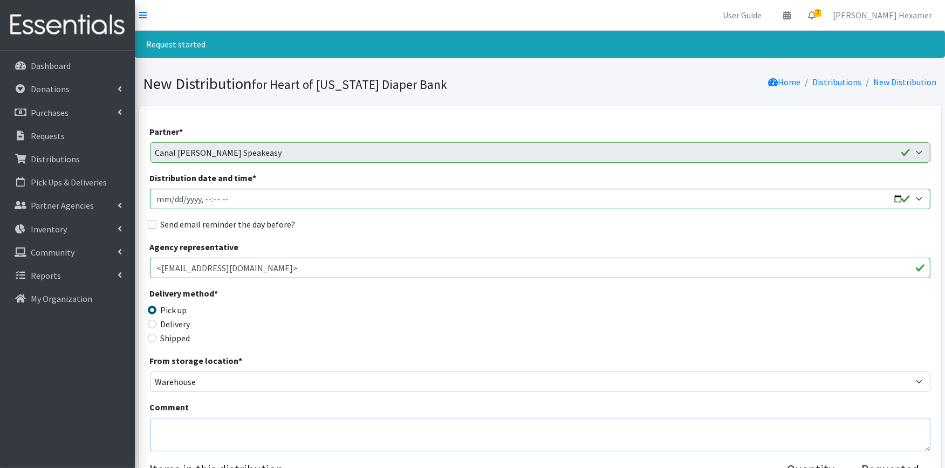
click at [158, 422] on textarea "Comment" at bounding box center [540, 434] width 780 height 33
paste textarea "We look forward to seeing you on Tuesday, August 26 from 9am - Noon. Please don…"
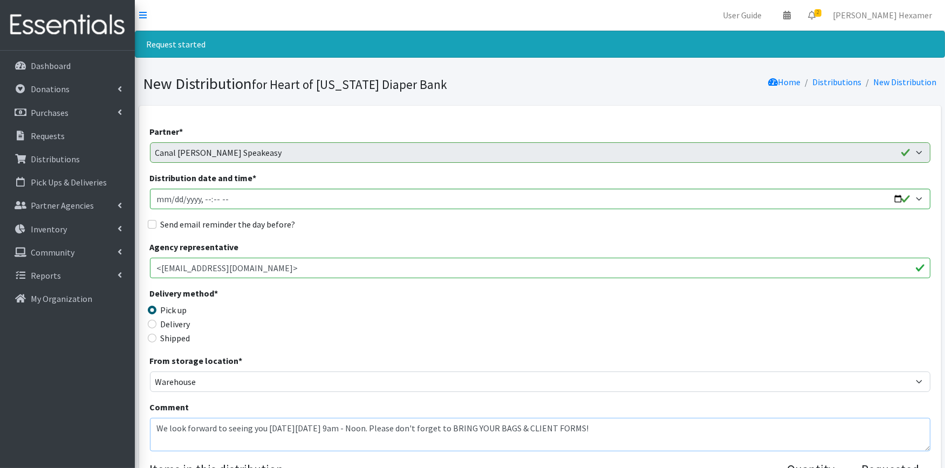
click at [169, 425] on textarea "We look forward to seeing you on Tuesday, August 26 from 9am - Noon. Please don…" at bounding box center [540, 434] width 780 height 33
type textarea "We look forward to seeing you on Tuesday, August 26 from 9am - Noon. Please don…"
click at [896, 197] on input "Distribution date and time *" at bounding box center [540, 199] width 780 height 20
type input "[DATE]T09:00"
click at [416, 220] on div "Send email reminder the day before?" at bounding box center [540, 224] width 780 height 13
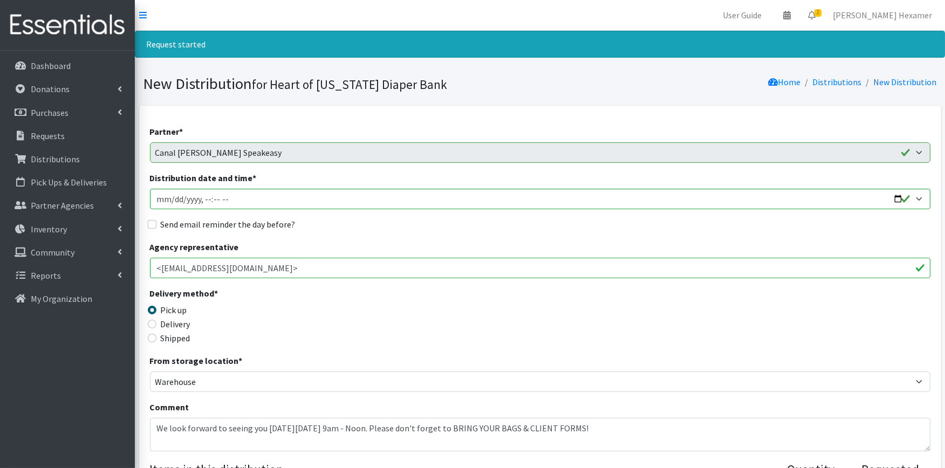
click at [231, 225] on label "Send email reminder the day before?" at bounding box center [228, 224] width 135 height 13
click at [156, 225] on input "Send email reminder the day before?" at bounding box center [152, 224] width 9 height 9
checkbox input "true"
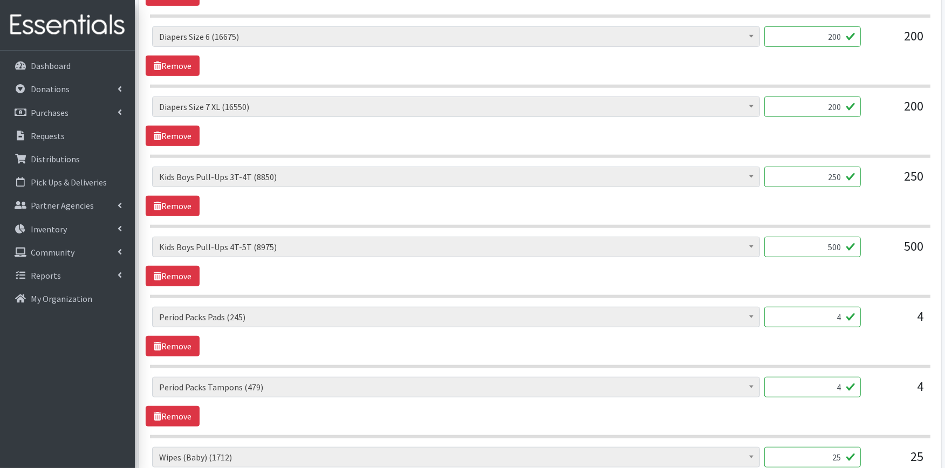
scroll to position [779, 0]
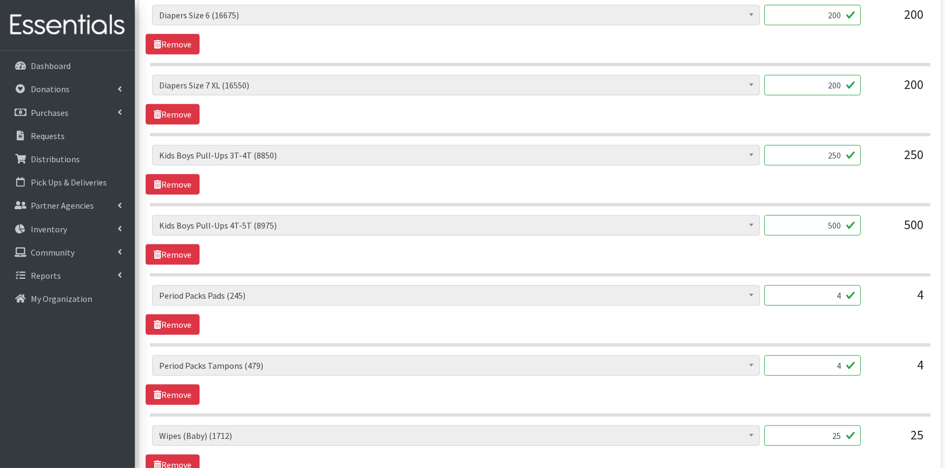
drag, startPoint x: 806, startPoint y: 225, endPoint x: 880, endPoint y: 220, distance: 73.5
click at [880, 220] on div "Adult XXX Large (0) Adult Large (710) Adult XX Large (0) Adult Medium (0) Adult…" at bounding box center [539, 229] width 775 height 29
type input "300"
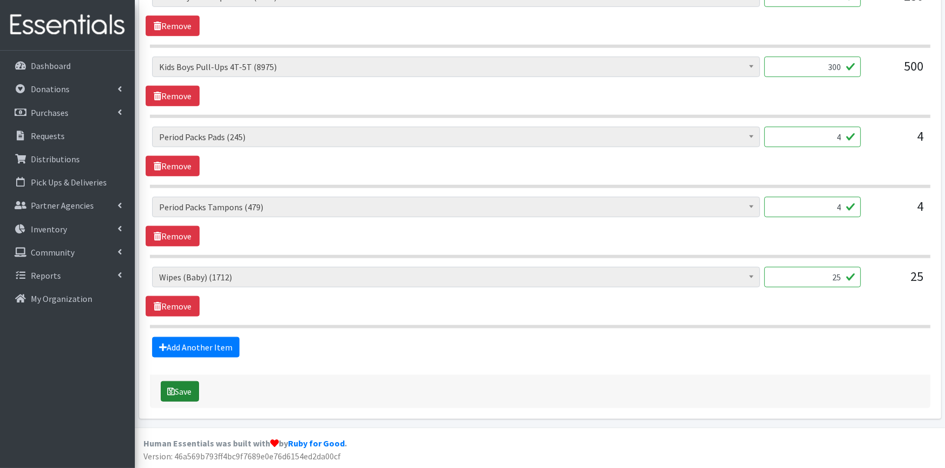
click at [176, 394] on button "Save" at bounding box center [180, 391] width 38 height 20
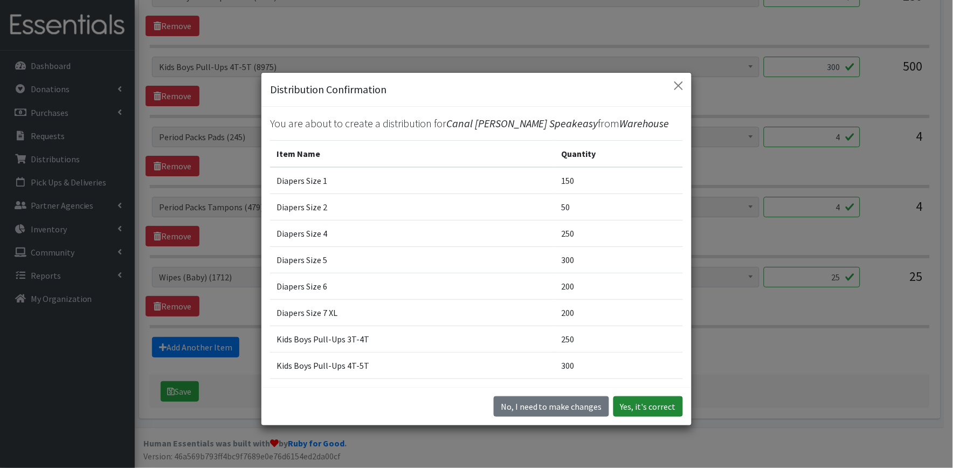
click at [653, 414] on button "Yes, it's correct" at bounding box center [649, 406] width 70 height 20
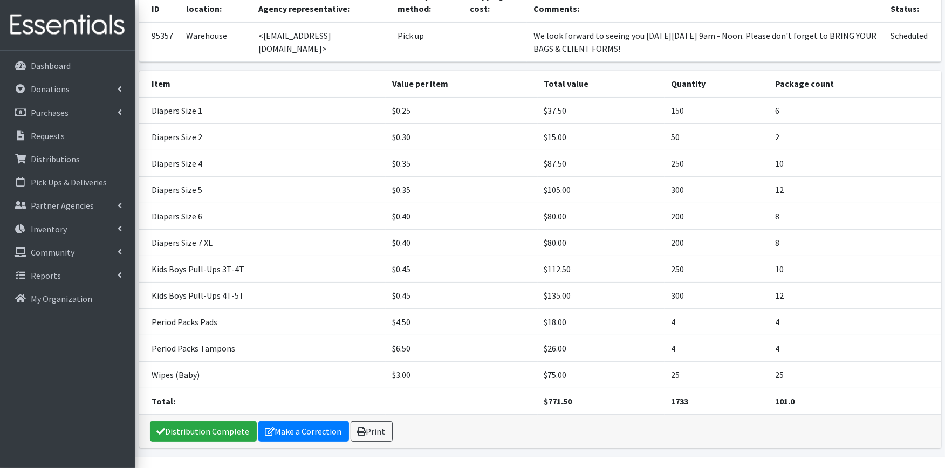
scroll to position [187, 0]
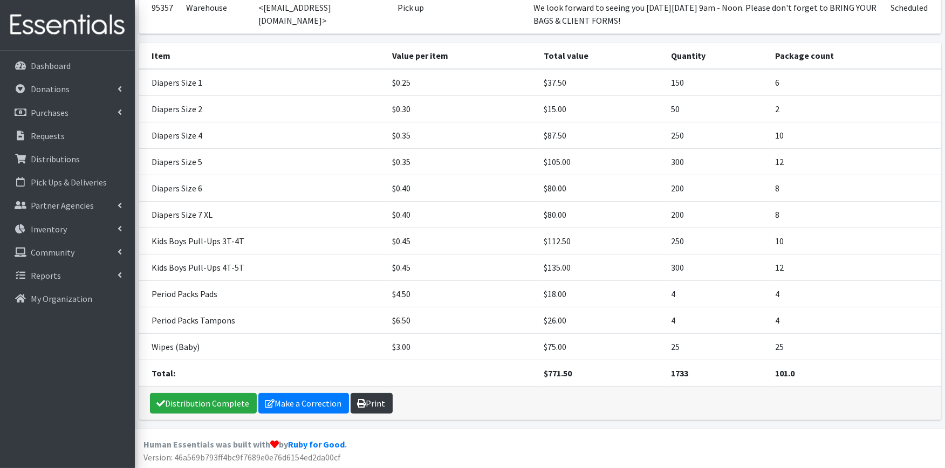
click at [368, 399] on link "Print" at bounding box center [372, 403] width 42 height 20
click at [216, 401] on link "Distribution Complete" at bounding box center [203, 403] width 107 height 20
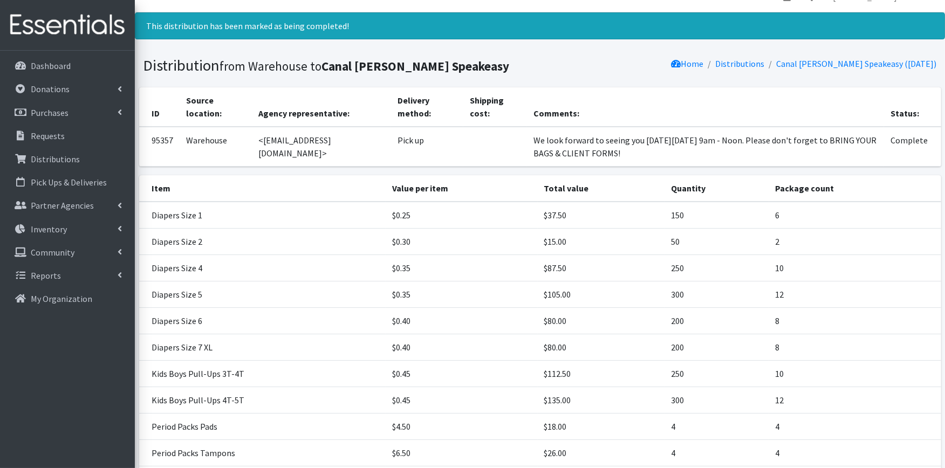
scroll to position [0, 0]
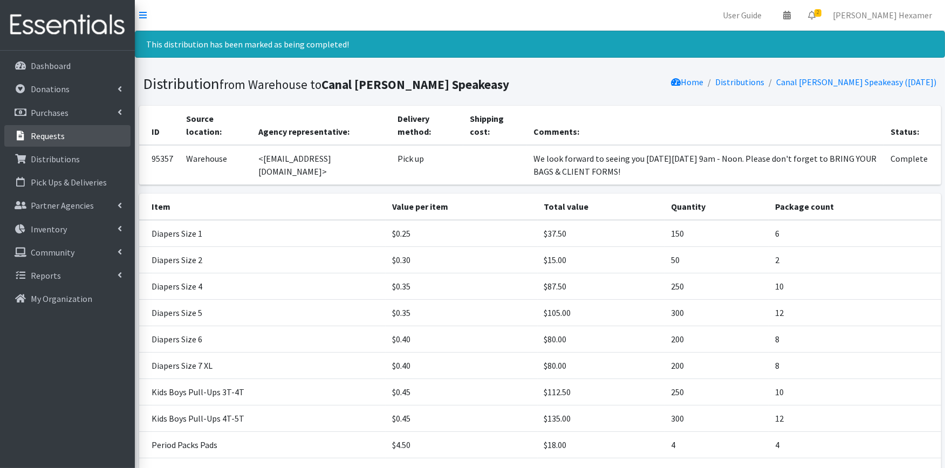
click at [49, 131] on p "Requests" at bounding box center [48, 136] width 34 height 11
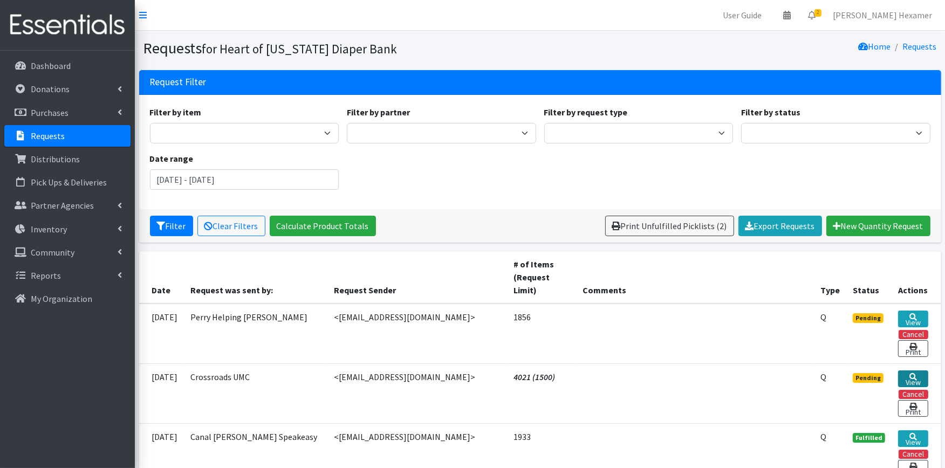
click at [921, 380] on link "View" at bounding box center [913, 378] width 30 height 17
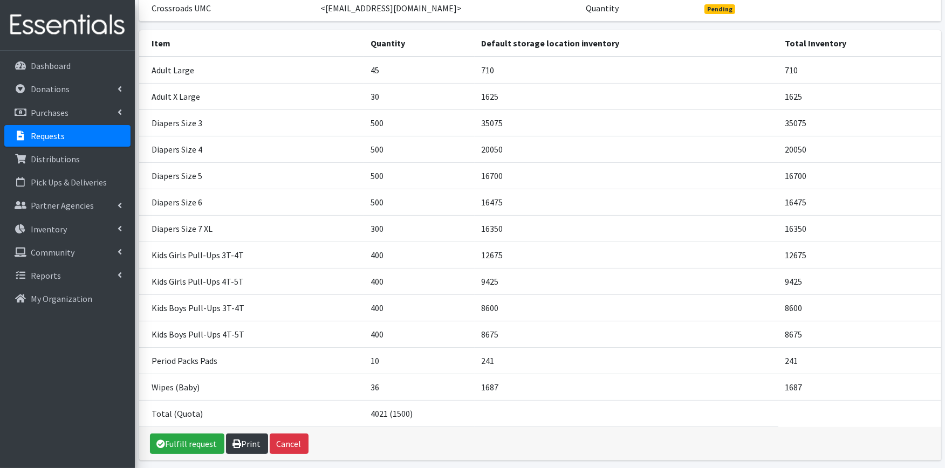
scroll to position [168, 0]
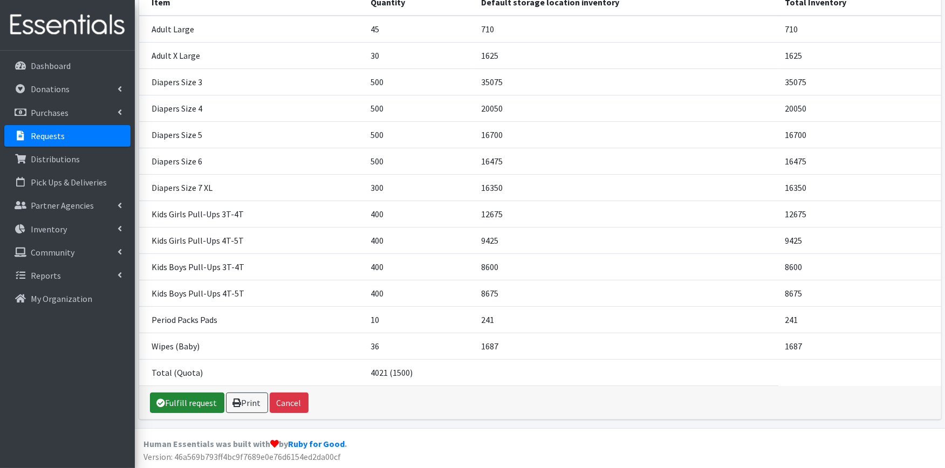
click at [182, 402] on link "Fulfill request" at bounding box center [187, 403] width 74 height 20
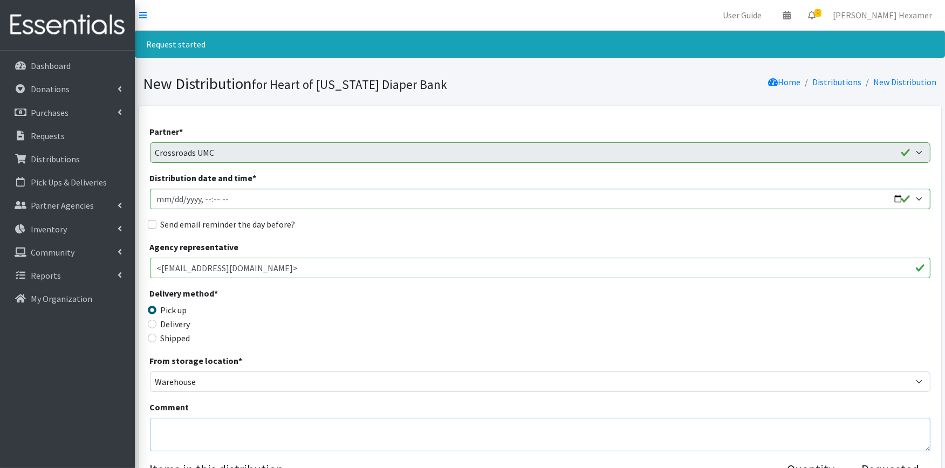
click at [153, 424] on textarea "Comment" at bounding box center [540, 434] width 780 height 33
paste textarea "We look forward to seeing you on Tuesday, August 26 from 9am - Noon. Please don…"
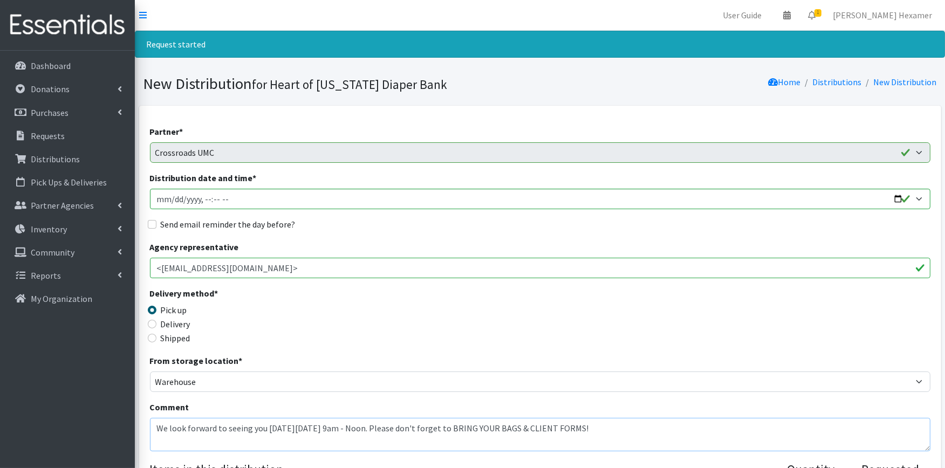
click at [169, 426] on textarea "We look forward to seeing you on Tuesday, August 26 from 9am - Noon. Please don…" at bounding box center [540, 434] width 780 height 33
type textarea "We look forward to seeing you on Tuesday, August 26 from 9am - Noon. Please don…"
click at [156, 223] on div "Send email reminder the day before?" at bounding box center [540, 224] width 780 height 13
click at [151, 224] on input "Send email reminder the day before?" at bounding box center [152, 224] width 9 height 9
checkbox input "true"
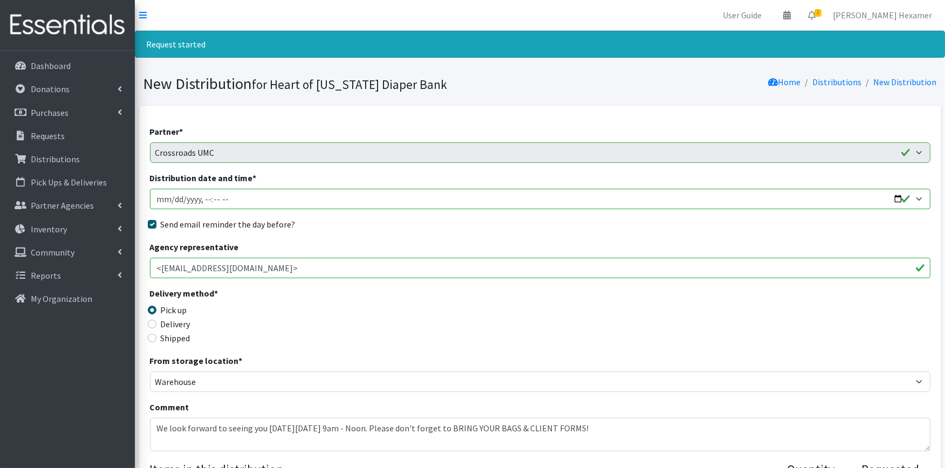
click at [897, 195] on input "Distribution date and time *" at bounding box center [540, 199] width 780 height 20
type input "[DATE]T09:00"
click at [435, 228] on div "Send email reminder the day before?" at bounding box center [540, 224] width 780 height 13
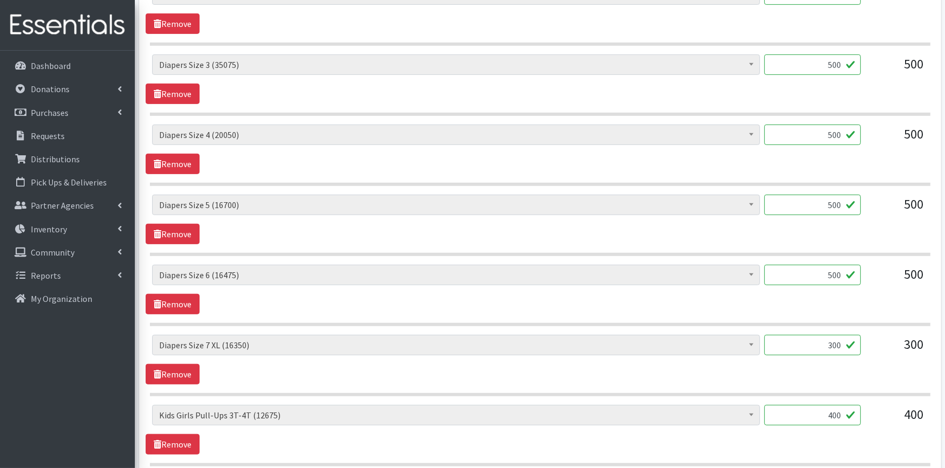
scroll to position [599, 0]
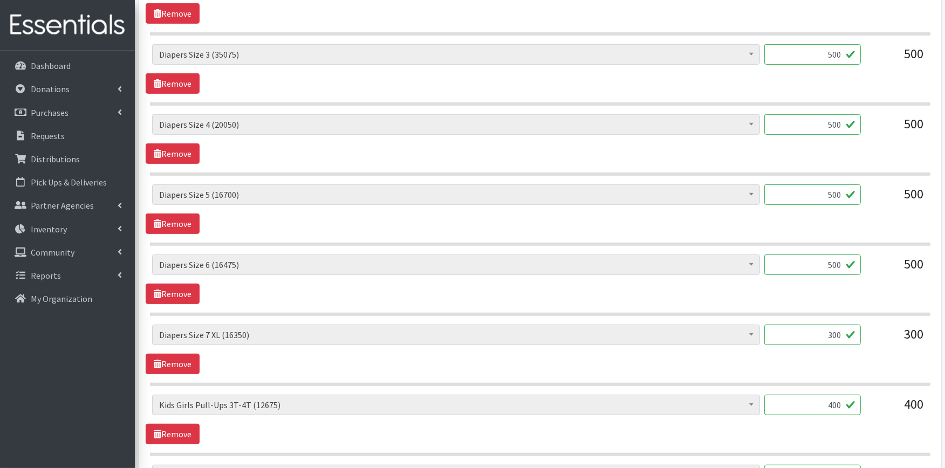
drag, startPoint x: 805, startPoint y: 404, endPoint x: 878, endPoint y: 400, distance: 73.0
click at [877, 399] on div "Adult XXX Large (0) Adult Large (710) Adult XX Large (0) Adult Medium (0) Adult…" at bounding box center [539, 409] width 775 height 29
type input "300"
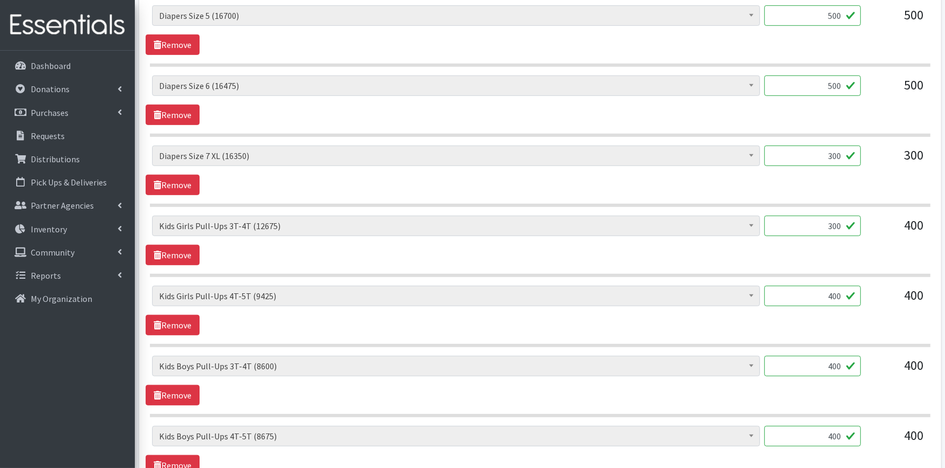
scroll to position [841, 0]
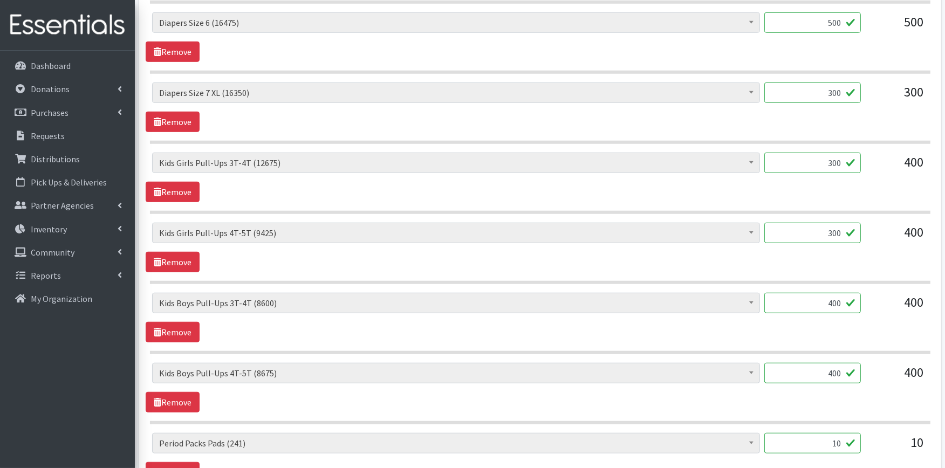
type input "300"
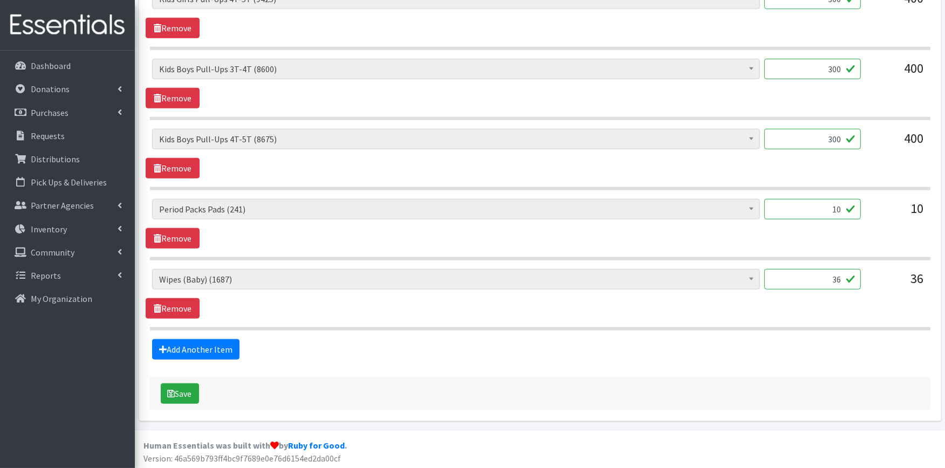
scroll to position [1079, 0]
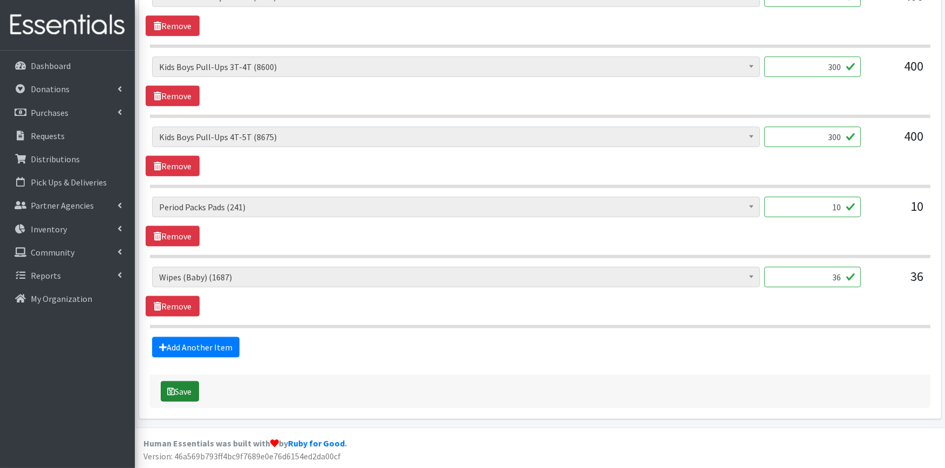
click at [184, 387] on button "Save" at bounding box center [180, 391] width 38 height 20
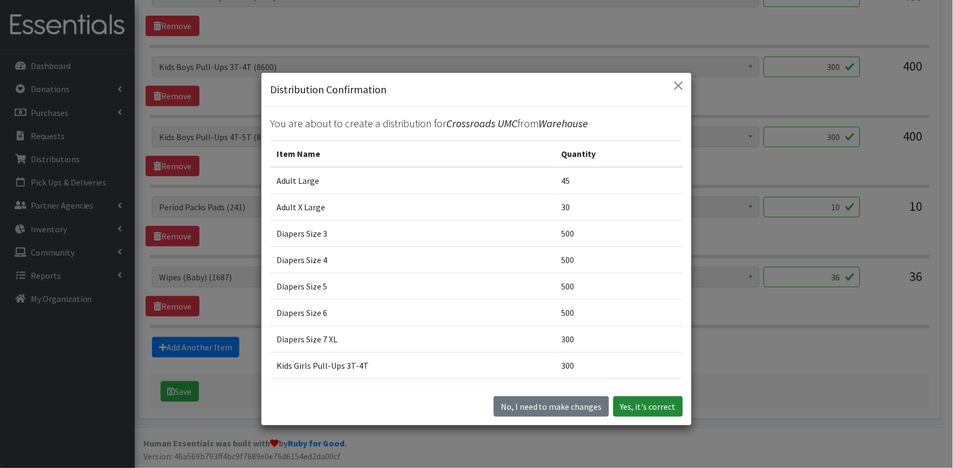
click at [660, 410] on button "Yes, it's correct" at bounding box center [649, 406] width 70 height 20
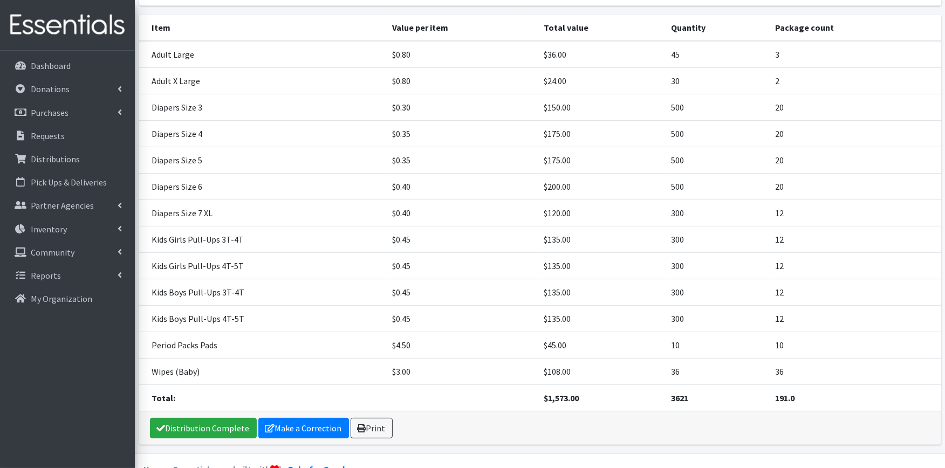
scroll to position [240, 0]
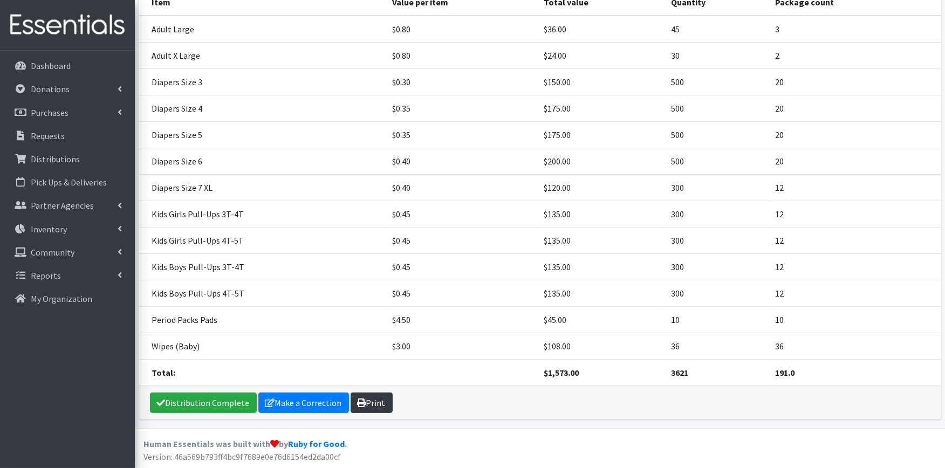
click at [369, 401] on link "Print" at bounding box center [372, 403] width 42 height 20
click at [219, 402] on link "Distribution Complete" at bounding box center [203, 403] width 107 height 20
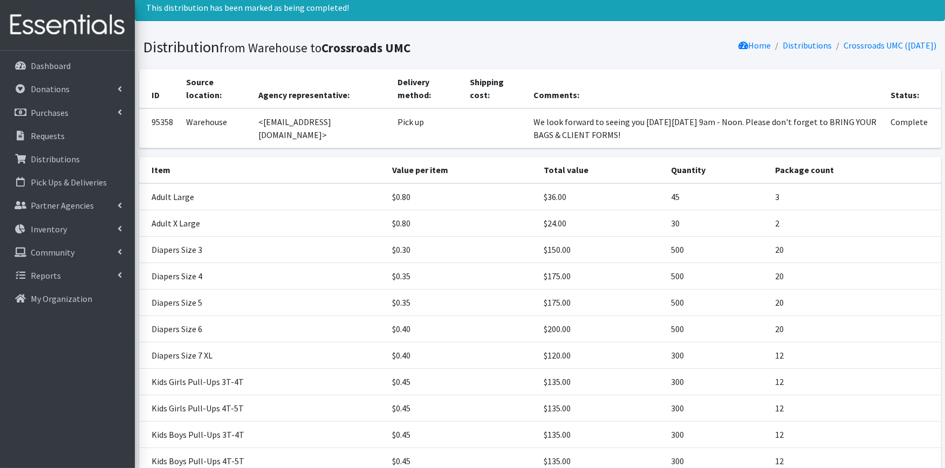
scroll to position [0, 0]
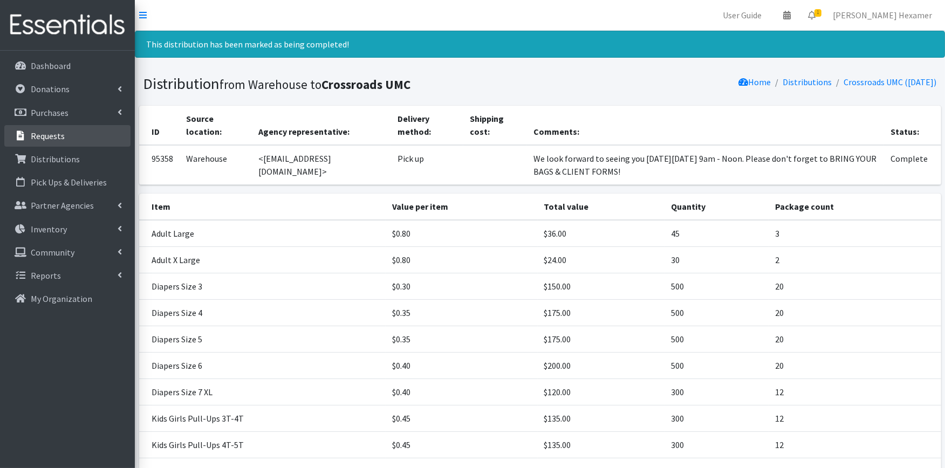
click at [47, 133] on p "Requests" at bounding box center [48, 136] width 34 height 11
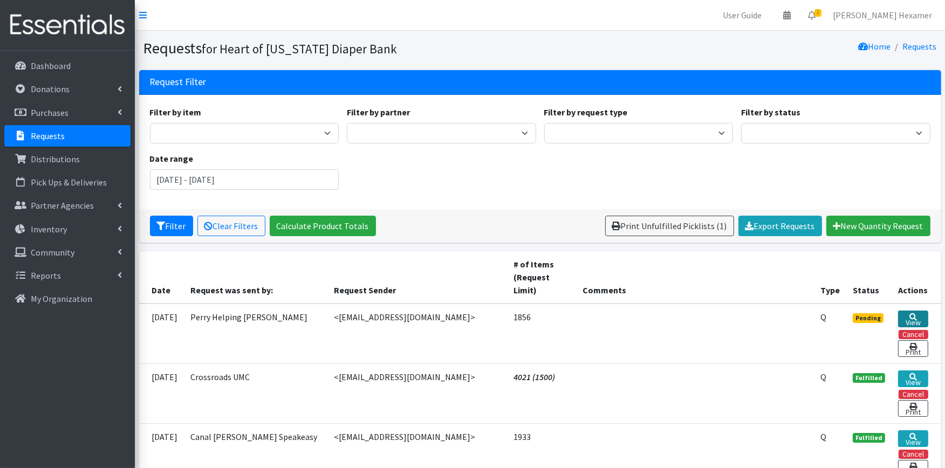
click at [917, 324] on link "View" at bounding box center [913, 319] width 30 height 17
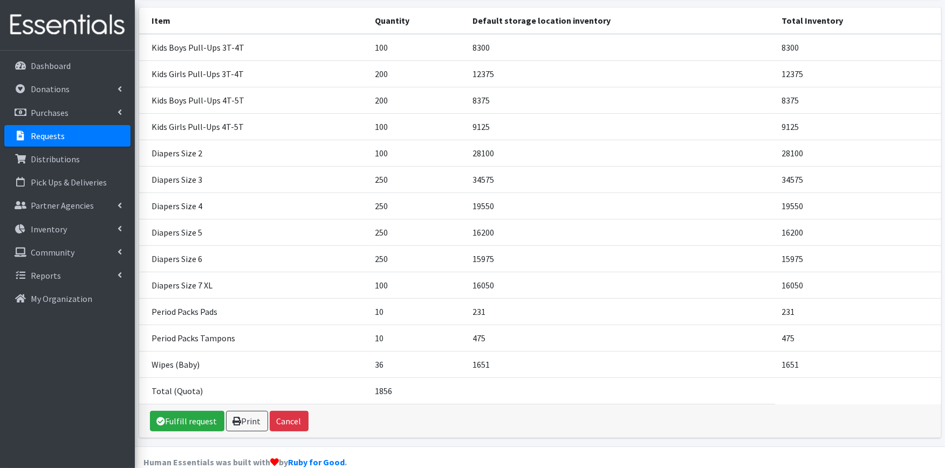
scroll to position [168, 0]
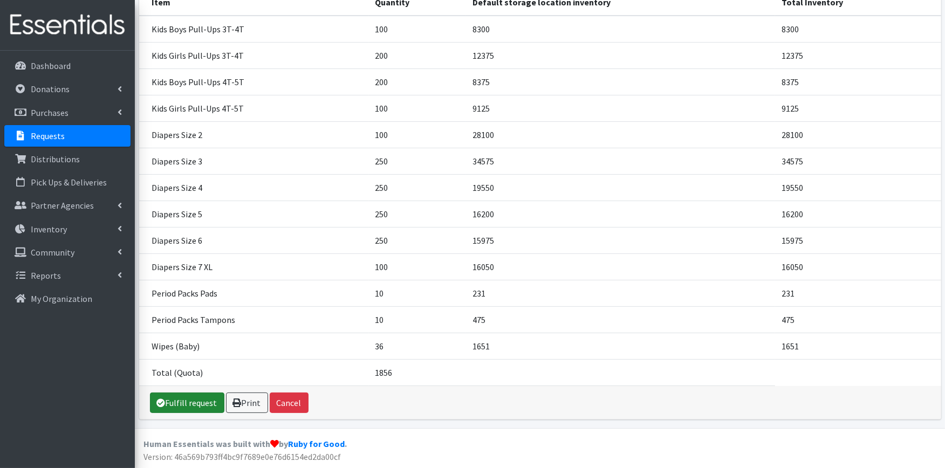
click at [200, 403] on link "Fulfill request" at bounding box center [187, 403] width 74 height 20
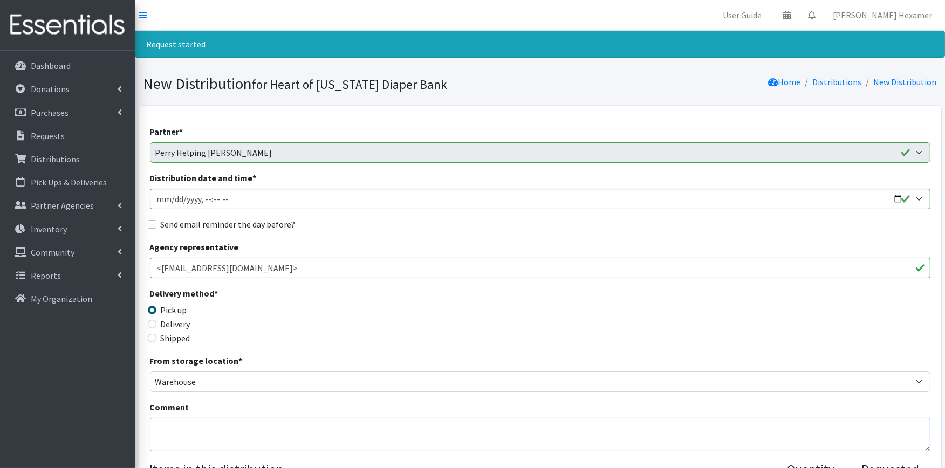
click at [151, 430] on textarea "Comment" at bounding box center [540, 434] width 780 height 33
paste textarea "We look forward to seeing you [DATE][DATE] 9am - Noon. Please don't forget to B…"
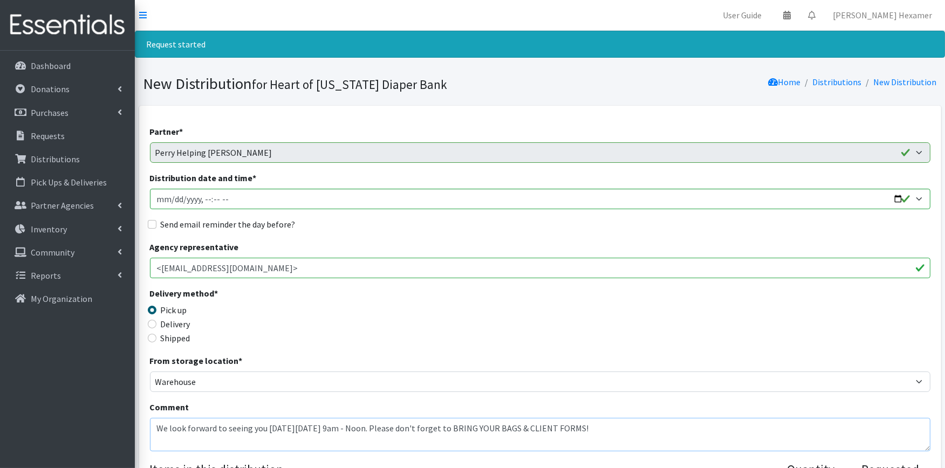
type textarea "We look forward to seeing you [DATE][DATE] 9am - Noon. Please don't forget to B…"
click at [211, 225] on label "Send email reminder the day before?" at bounding box center [228, 224] width 135 height 13
click at [156, 225] on input "Send email reminder the day before?" at bounding box center [152, 224] width 9 height 9
checkbox input "true"
click at [890, 200] on input "Distribution date and time *" at bounding box center [540, 199] width 780 height 20
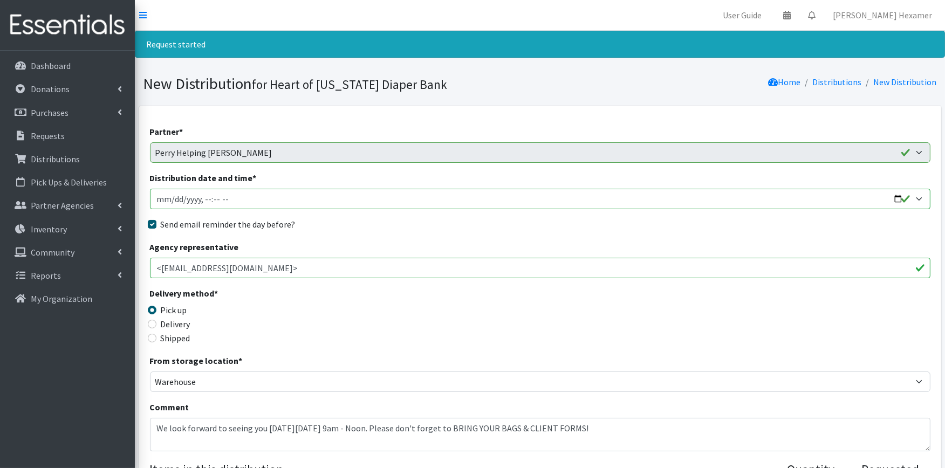
click at [898, 197] on input "Distribution date and time *" at bounding box center [540, 199] width 780 height 20
type input "[DATE]T09:00"
click at [429, 222] on div "Send email reminder the day before?" at bounding box center [540, 224] width 780 height 13
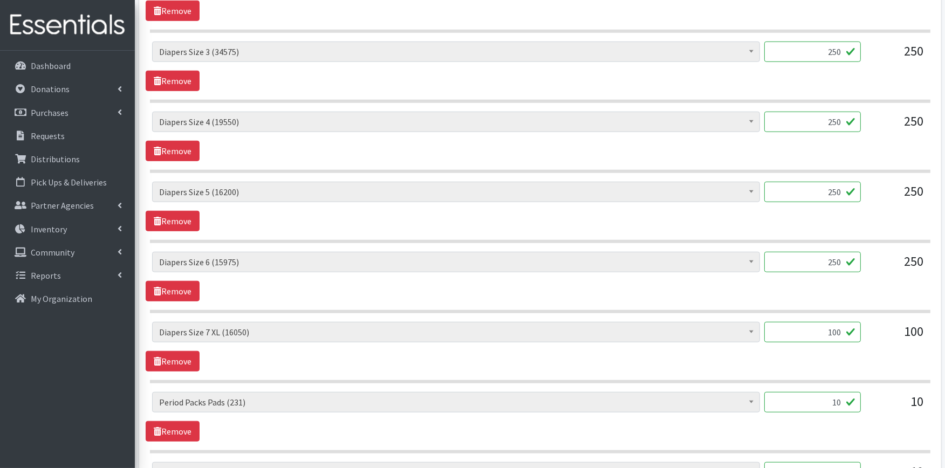
scroll to position [1079, 0]
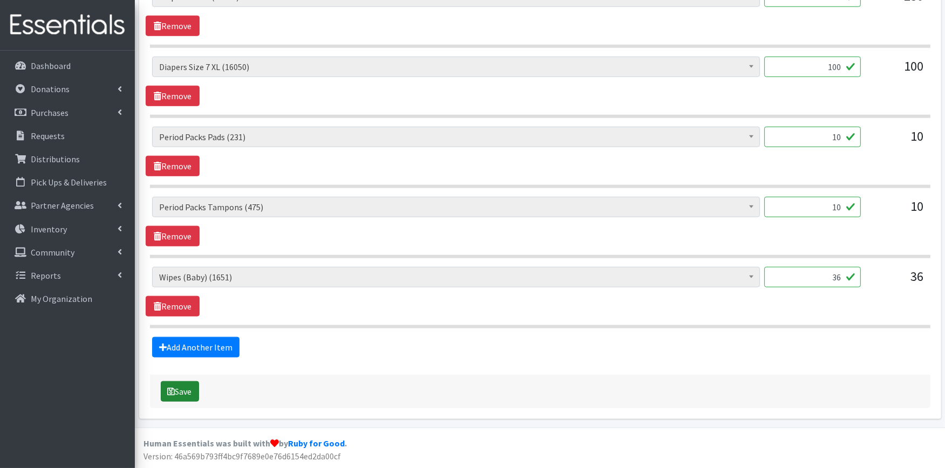
click at [190, 390] on button "Save" at bounding box center [180, 391] width 38 height 20
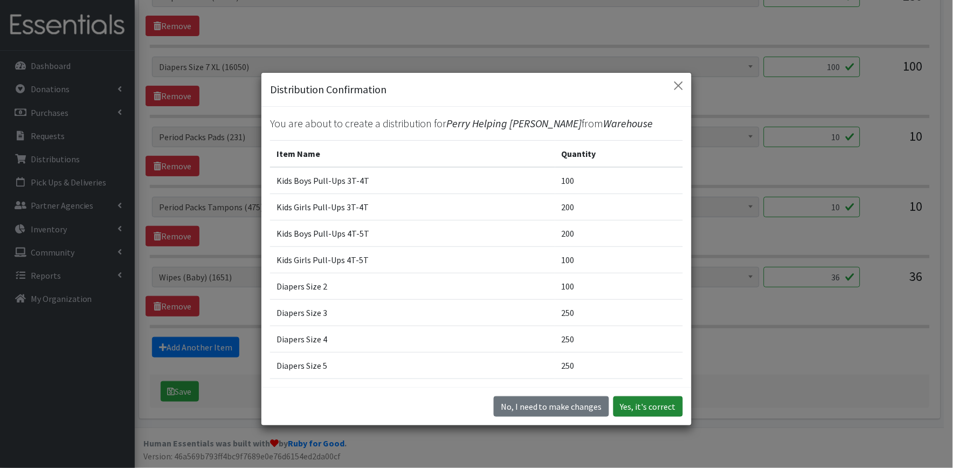
click at [623, 408] on button "Yes, it's correct" at bounding box center [649, 406] width 70 height 20
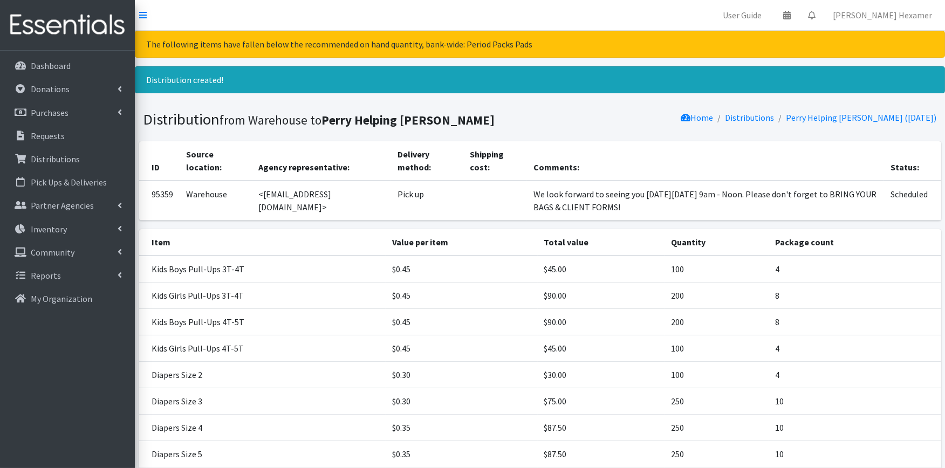
scroll to position [240, 0]
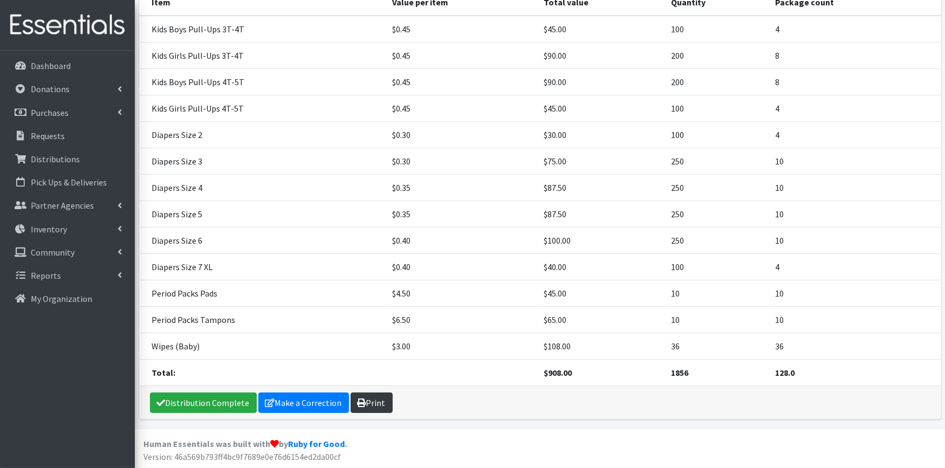
click at [382, 397] on link "Print" at bounding box center [372, 403] width 42 height 20
click at [203, 412] on link "Distribution Complete" at bounding box center [203, 403] width 107 height 20
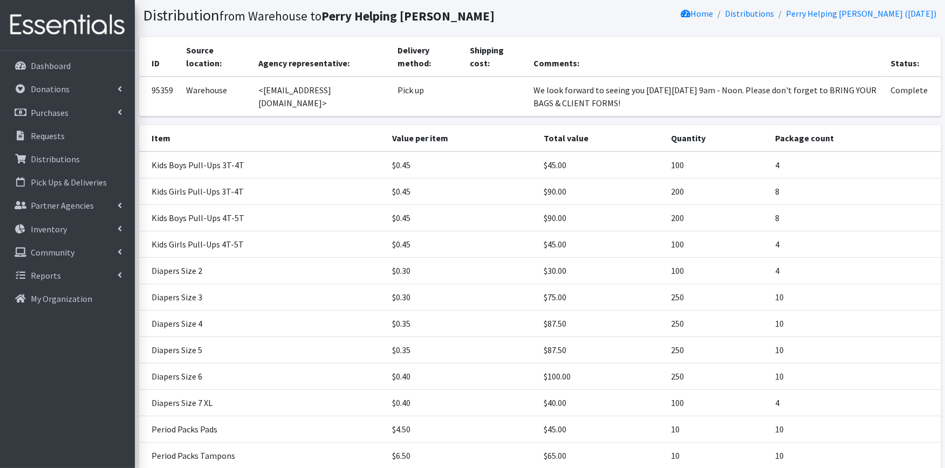
scroll to position [0, 0]
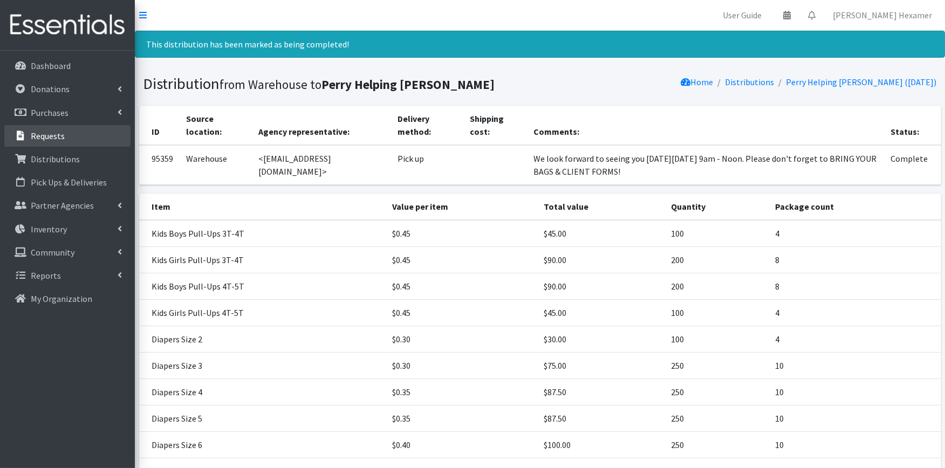
click at [41, 132] on p "Requests" at bounding box center [48, 136] width 34 height 11
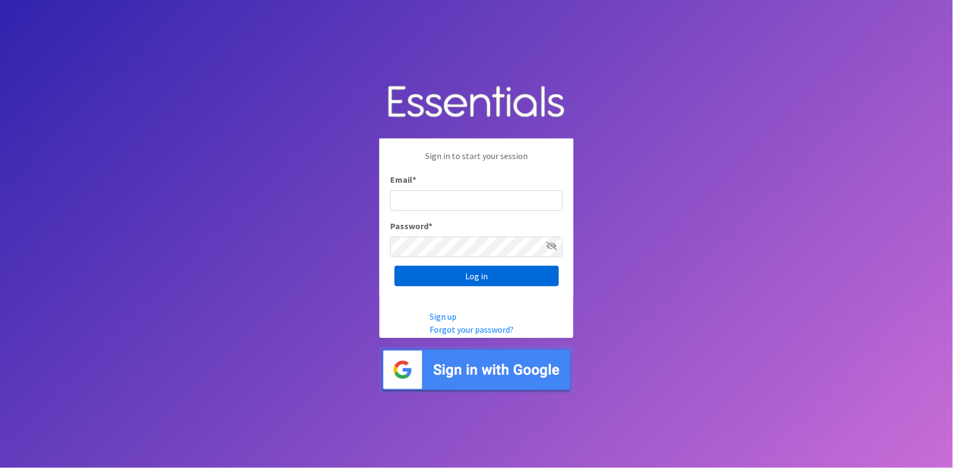
type input "[PERSON_NAME][EMAIL_ADDRESS][DOMAIN_NAME]"
click at [437, 283] on input "Log in" at bounding box center [477, 276] width 164 height 20
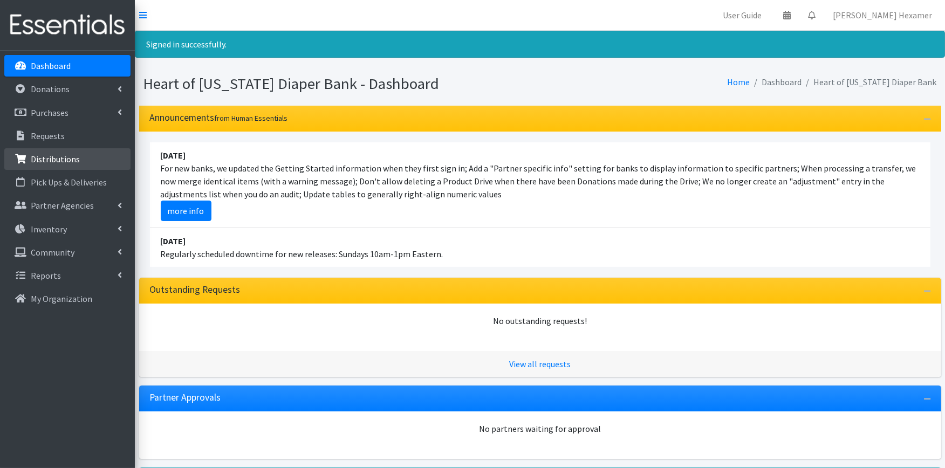
click at [45, 149] on link "Distributions" at bounding box center [67, 159] width 126 height 22
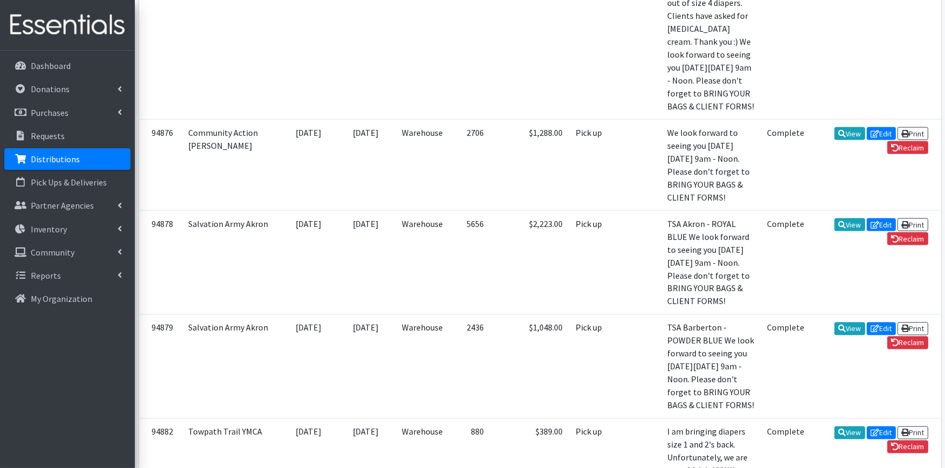
scroll to position [1857, 0]
